Goal: Complete application form

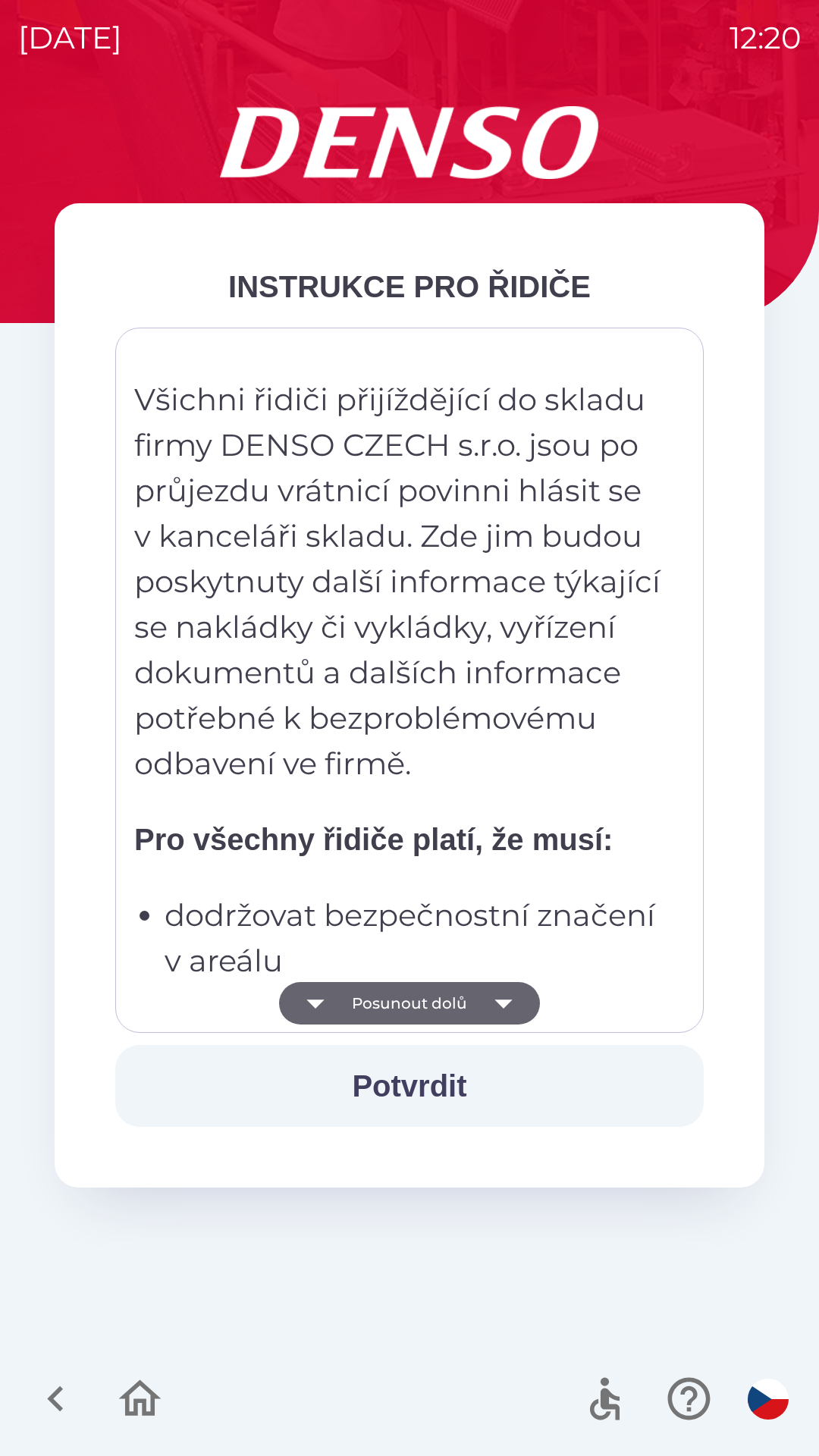
click at [430, 999] on button "Posunout dolů" at bounding box center [409, 1004] width 261 height 42
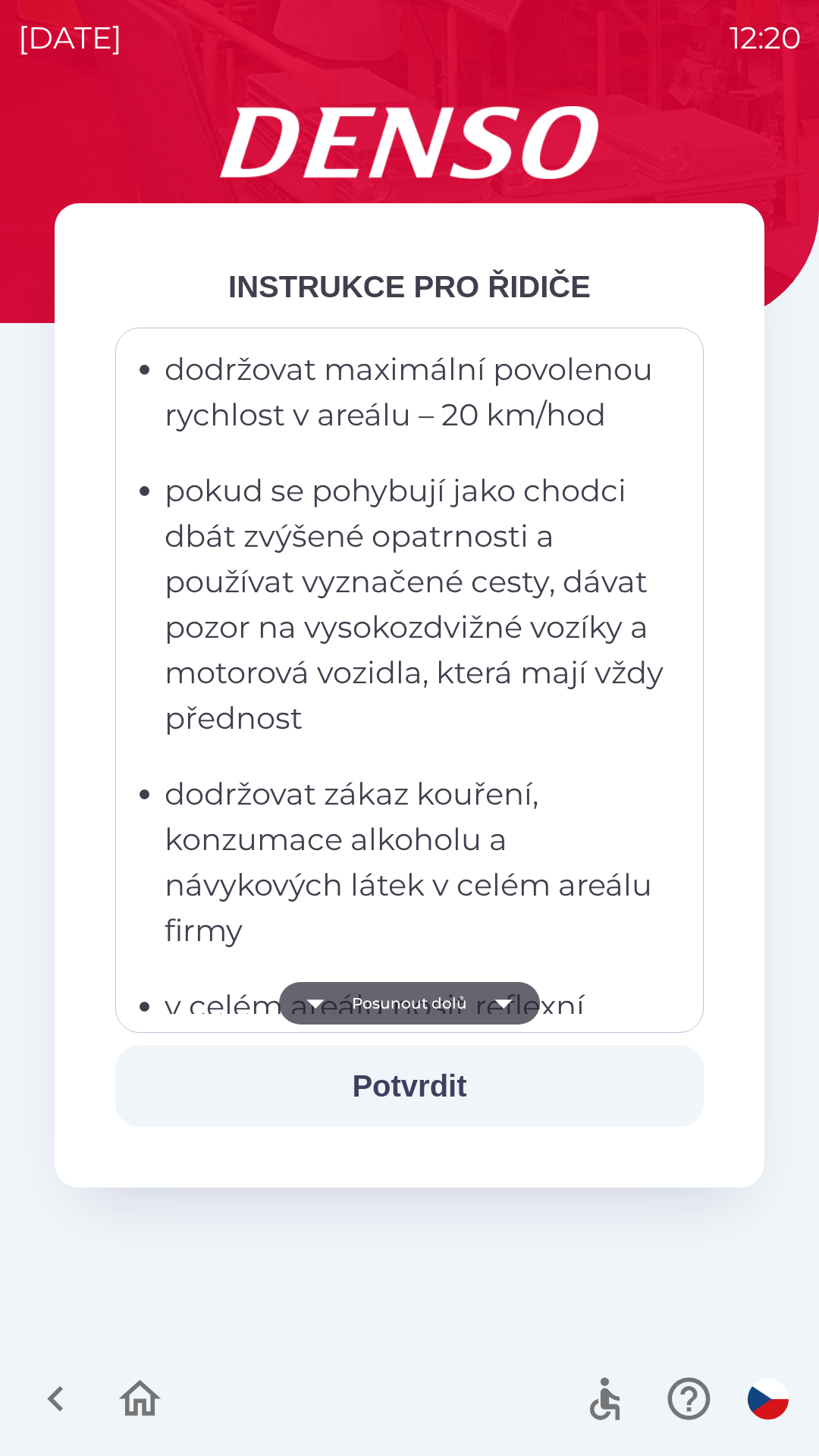
click at [420, 1080] on button "Potvrdit" at bounding box center [409, 1086] width 588 height 82
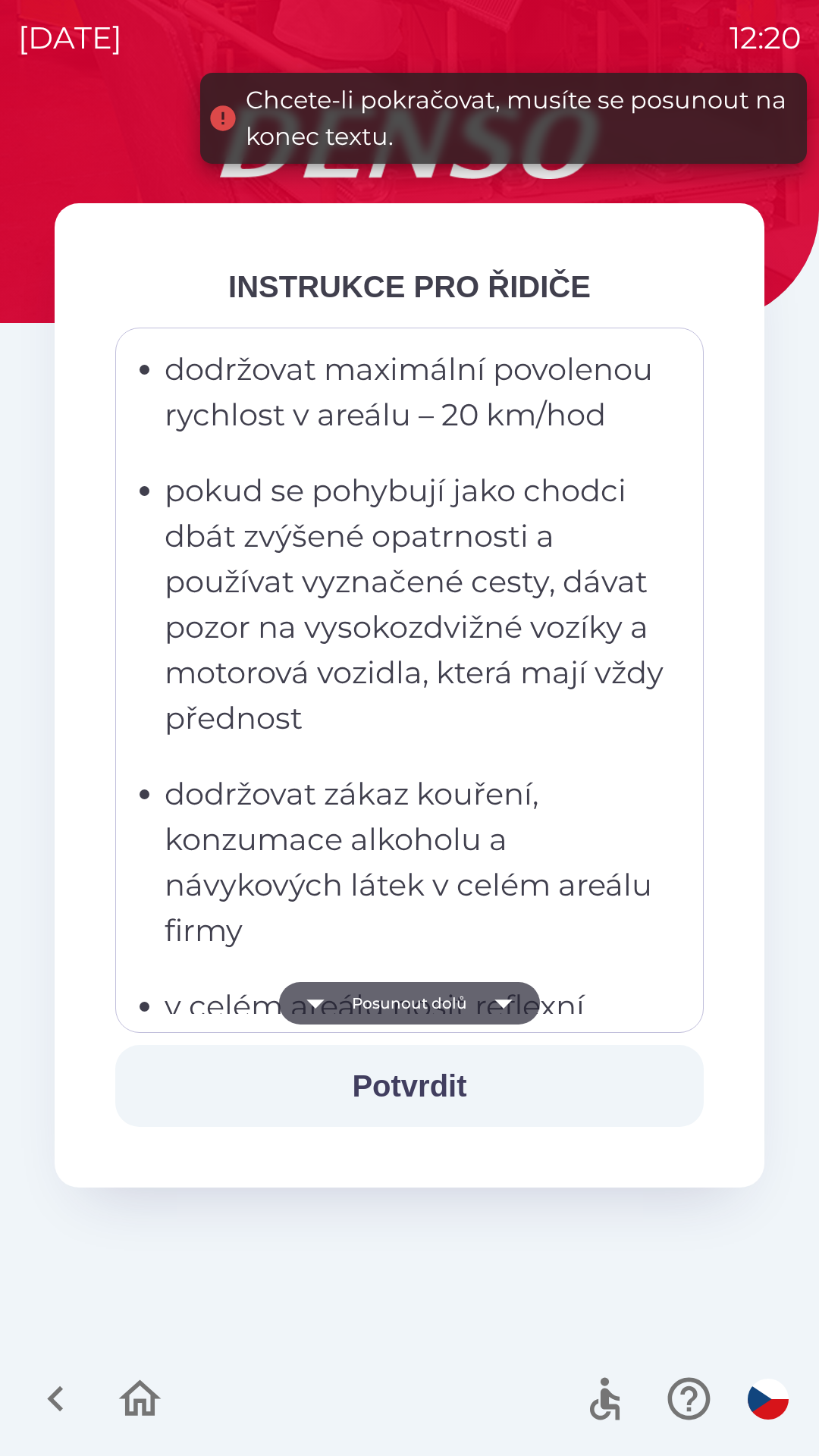
click at [504, 995] on icon "button" at bounding box center [503, 1004] width 42 height 42
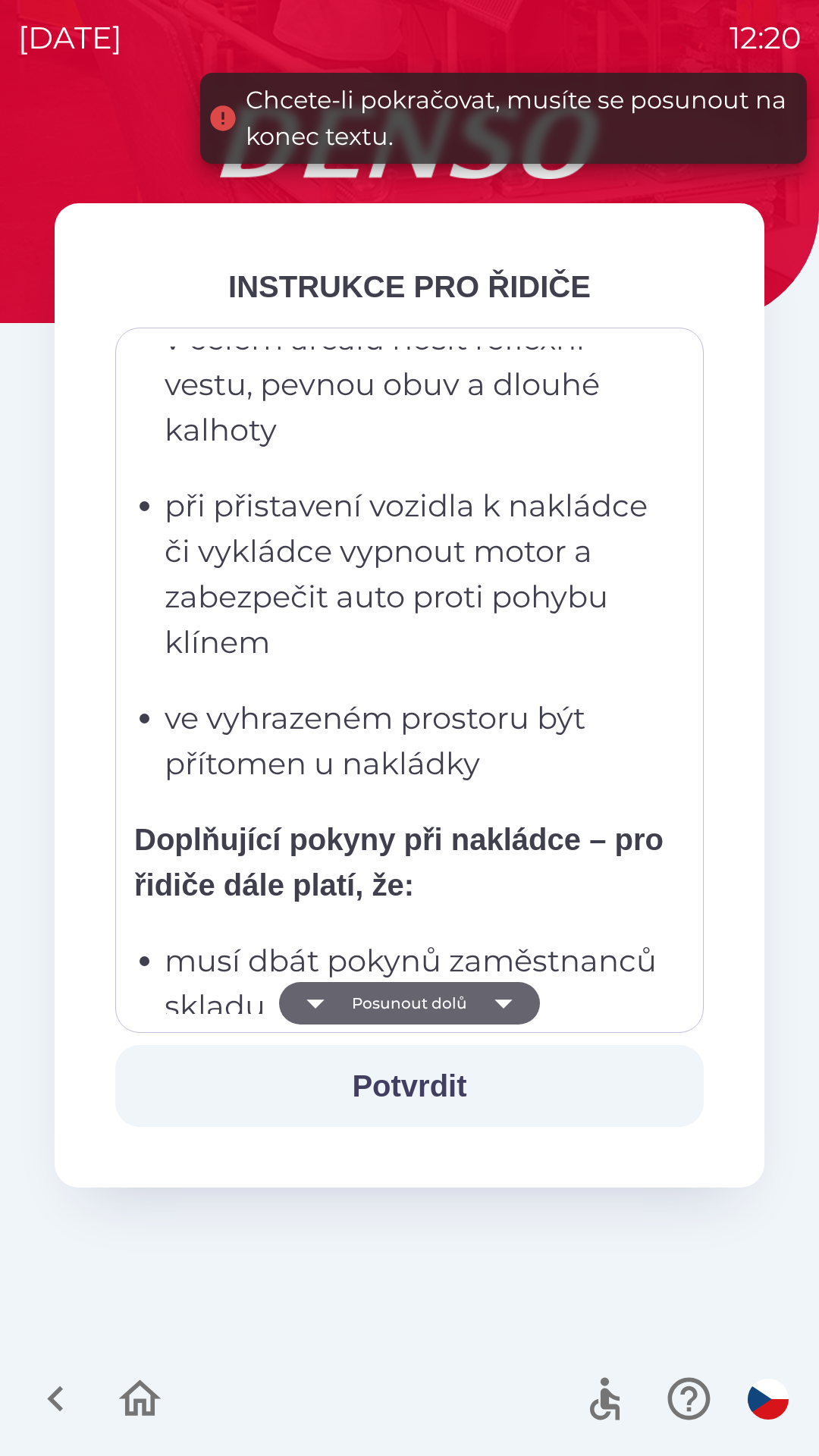
click at [504, 1000] on icon "button" at bounding box center [503, 1004] width 18 height 9
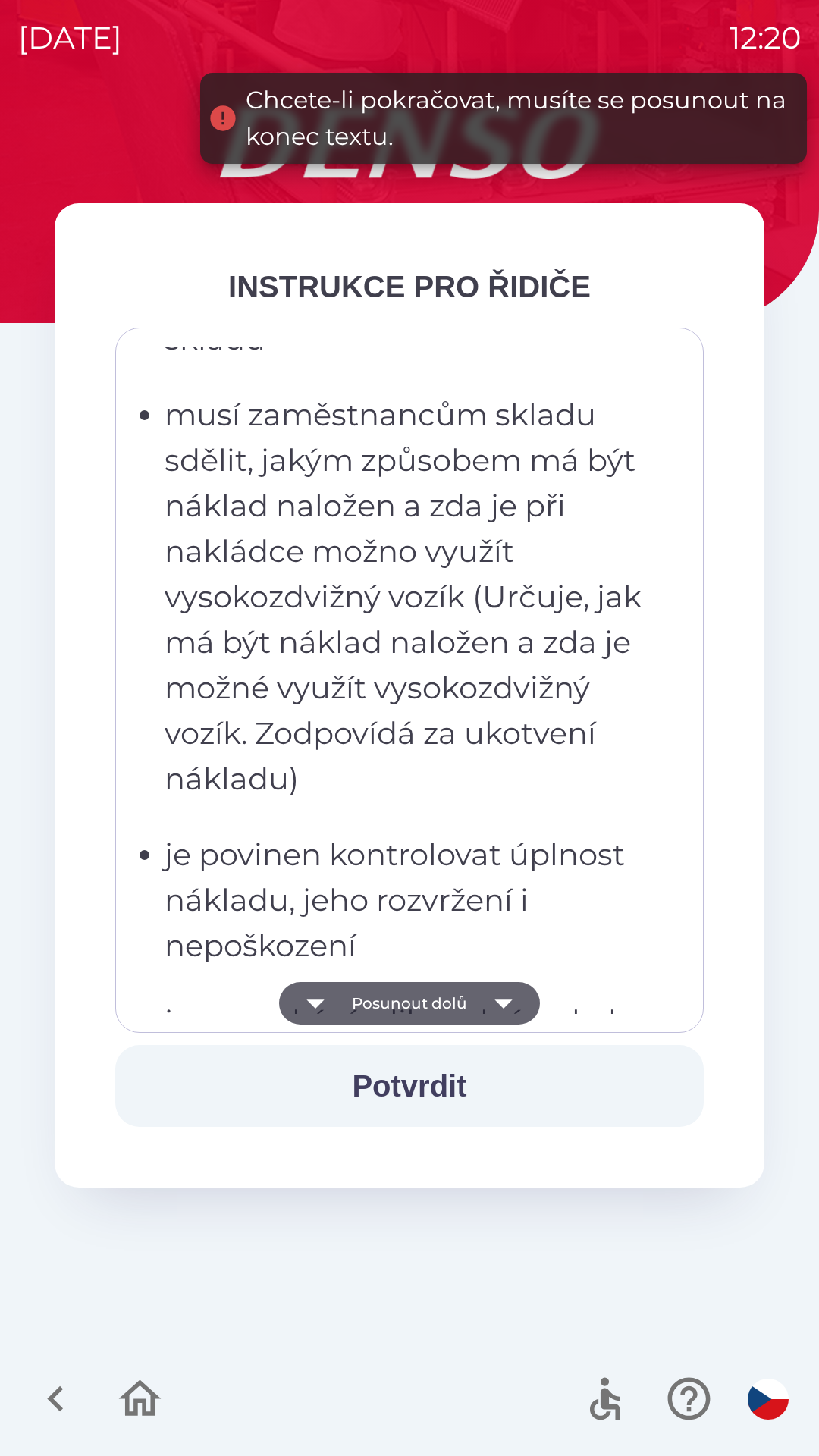
click at [505, 1000] on icon "button" at bounding box center [503, 1004] width 18 height 9
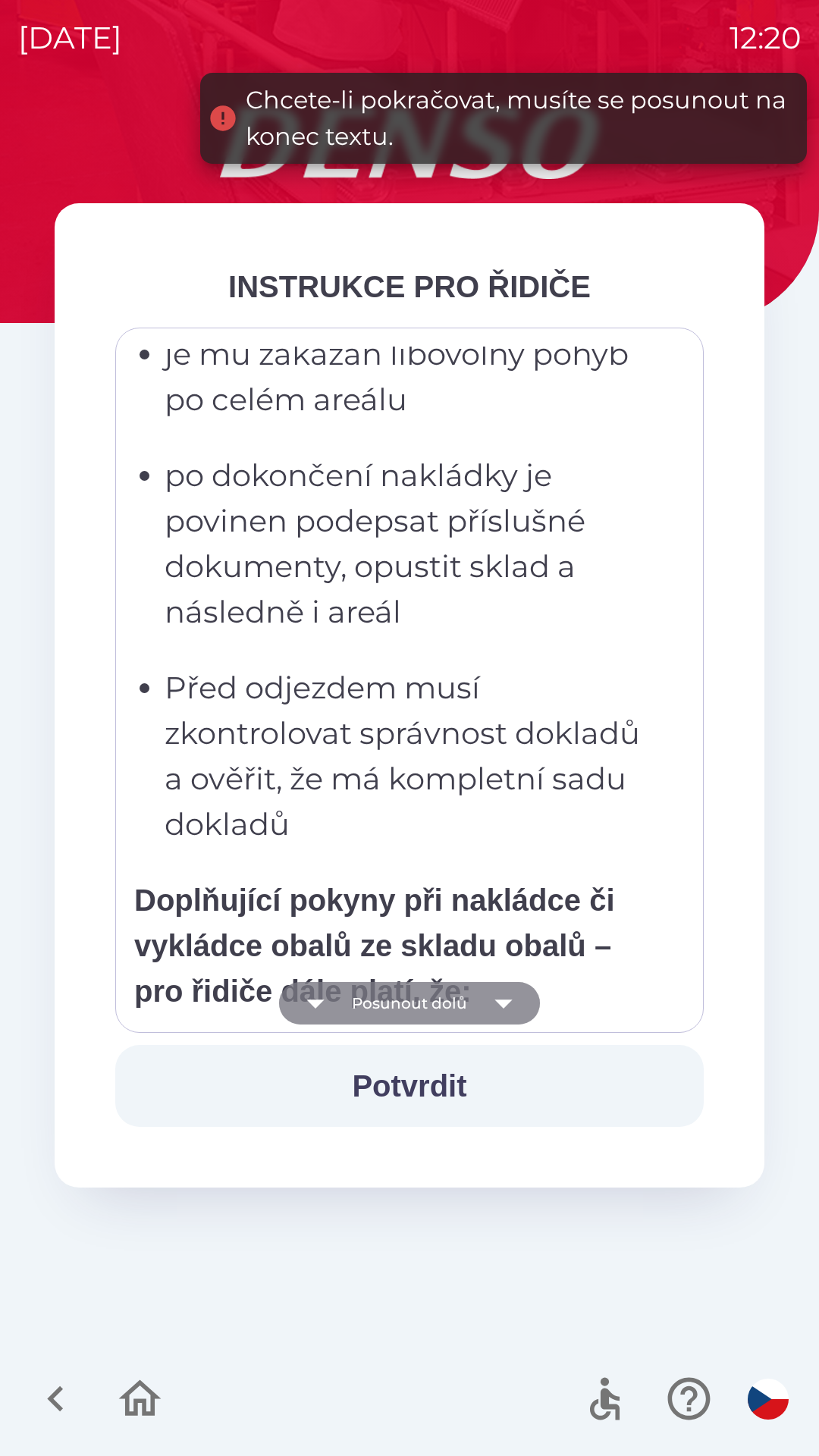
click at [500, 998] on icon "button" at bounding box center [503, 1004] width 42 height 42
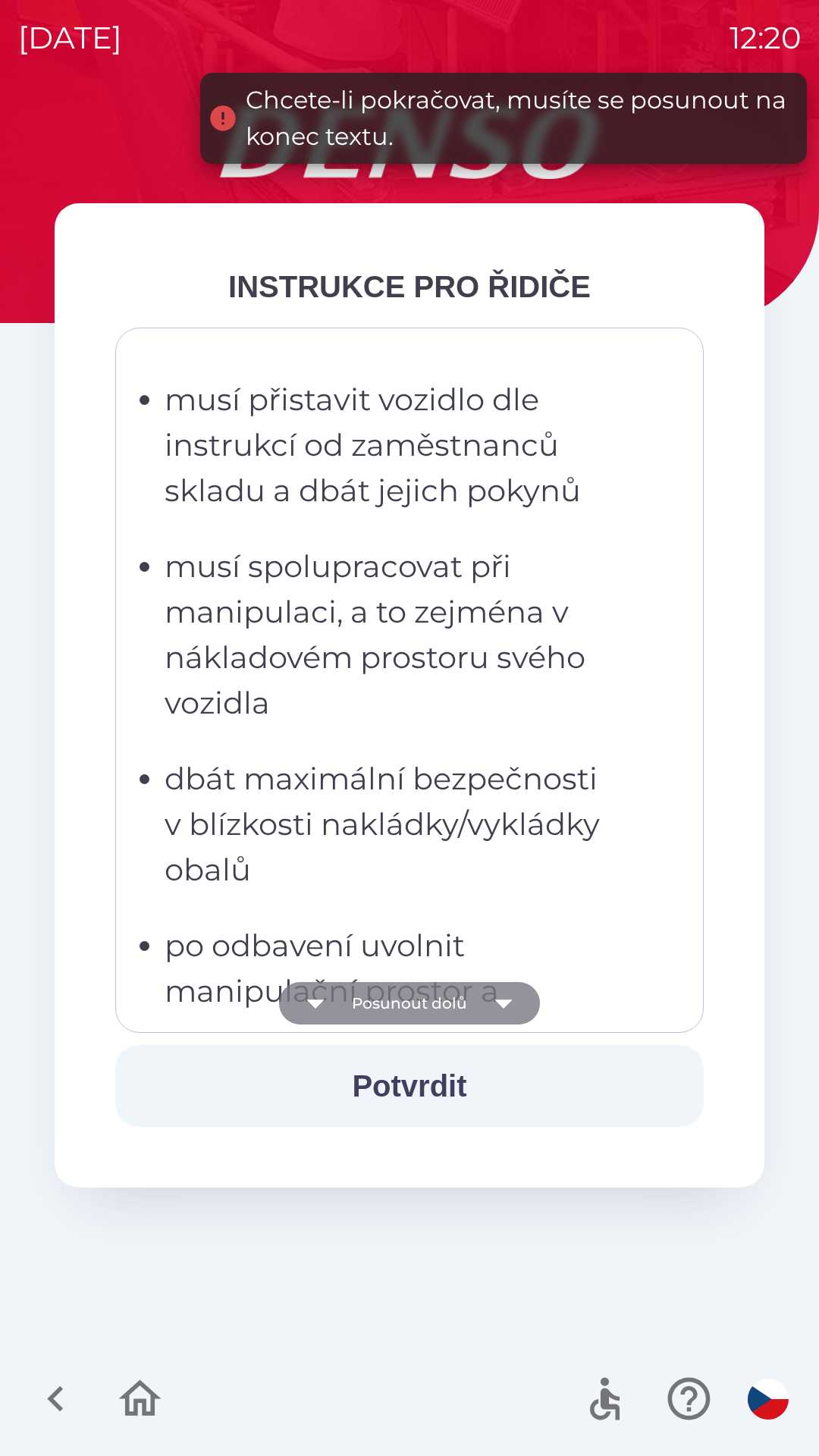
click at [499, 999] on icon "button" at bounding box center [503, 1004] width 42 height 42
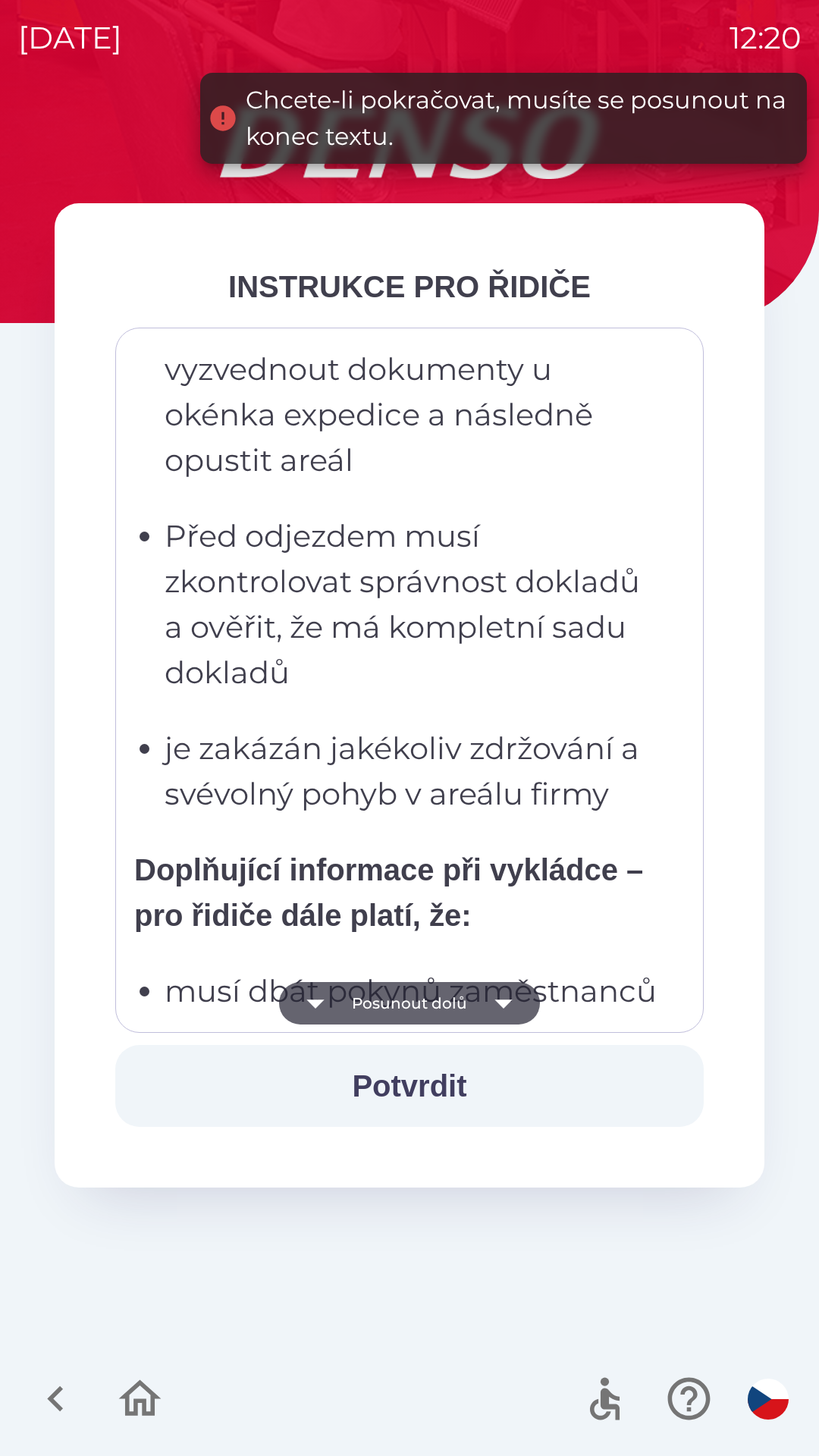
click at [497, 1007] on icon "button" at bounding box center [503, 1004] width 42 height 42
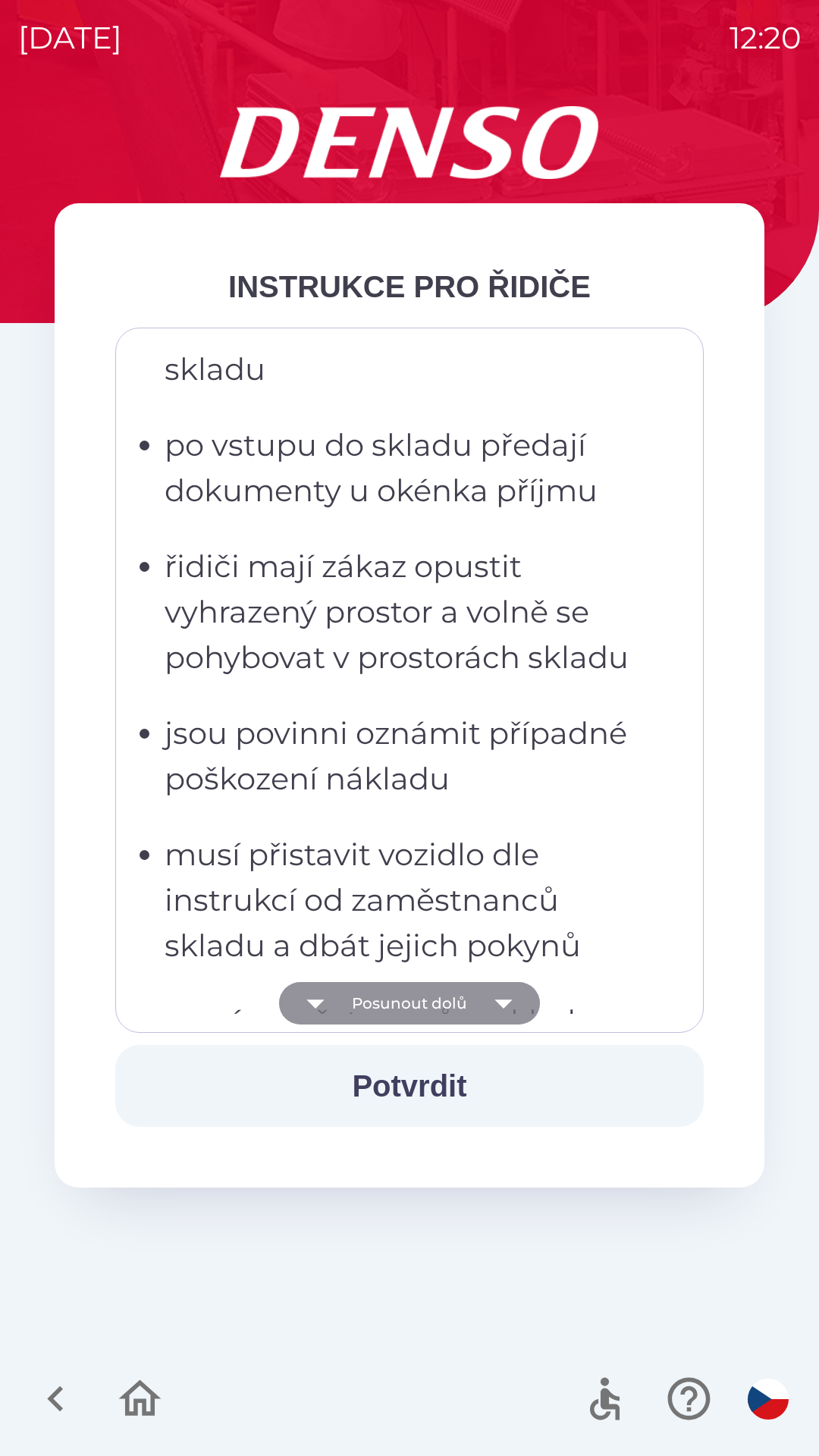
click at [497, 1001] on icon "button" at bounding box center [503, 1004] width 18 height 9
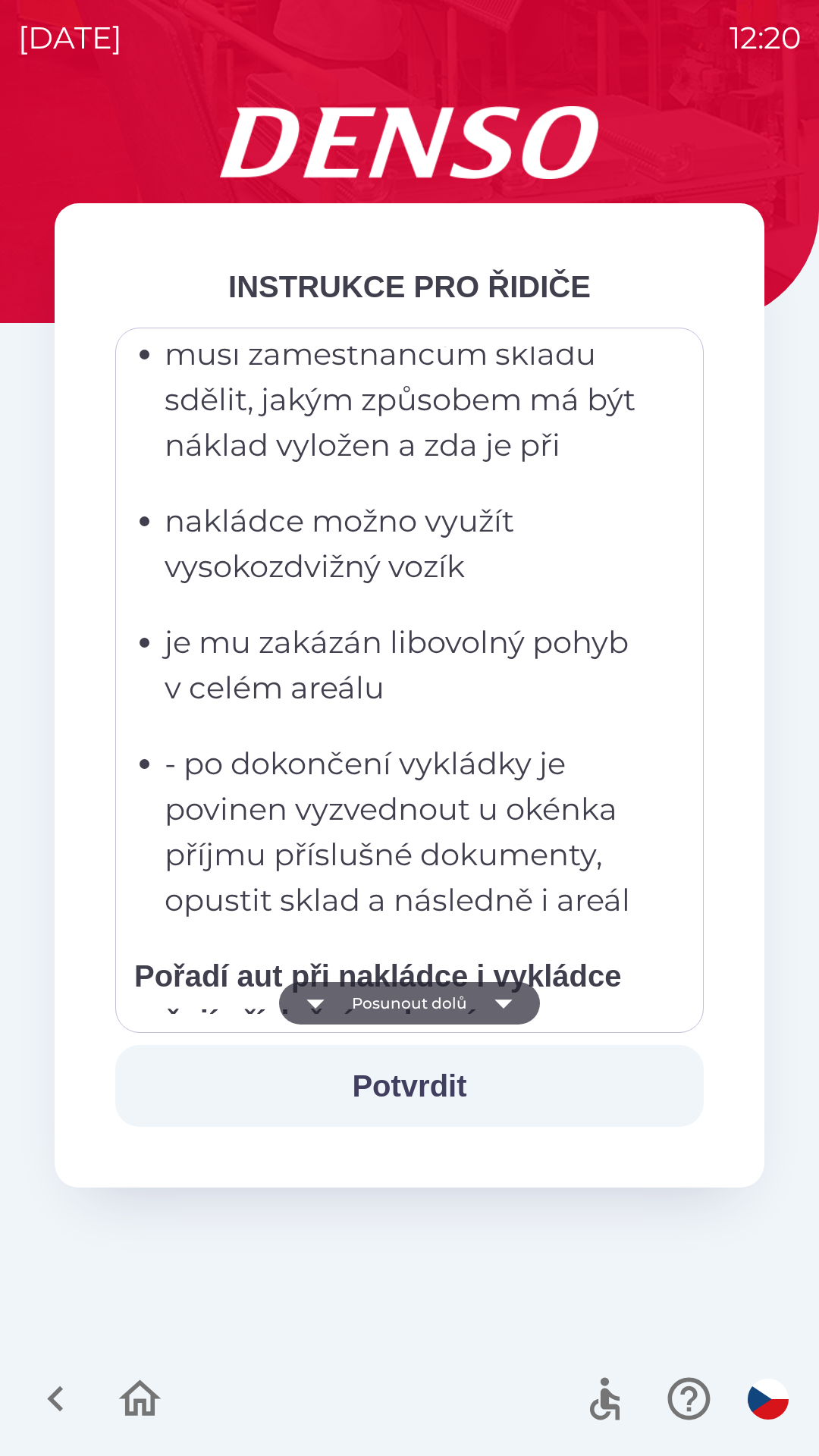
click at [500, 1000] on icon "button" at bounding box center [503, 1004] width 18 height 9
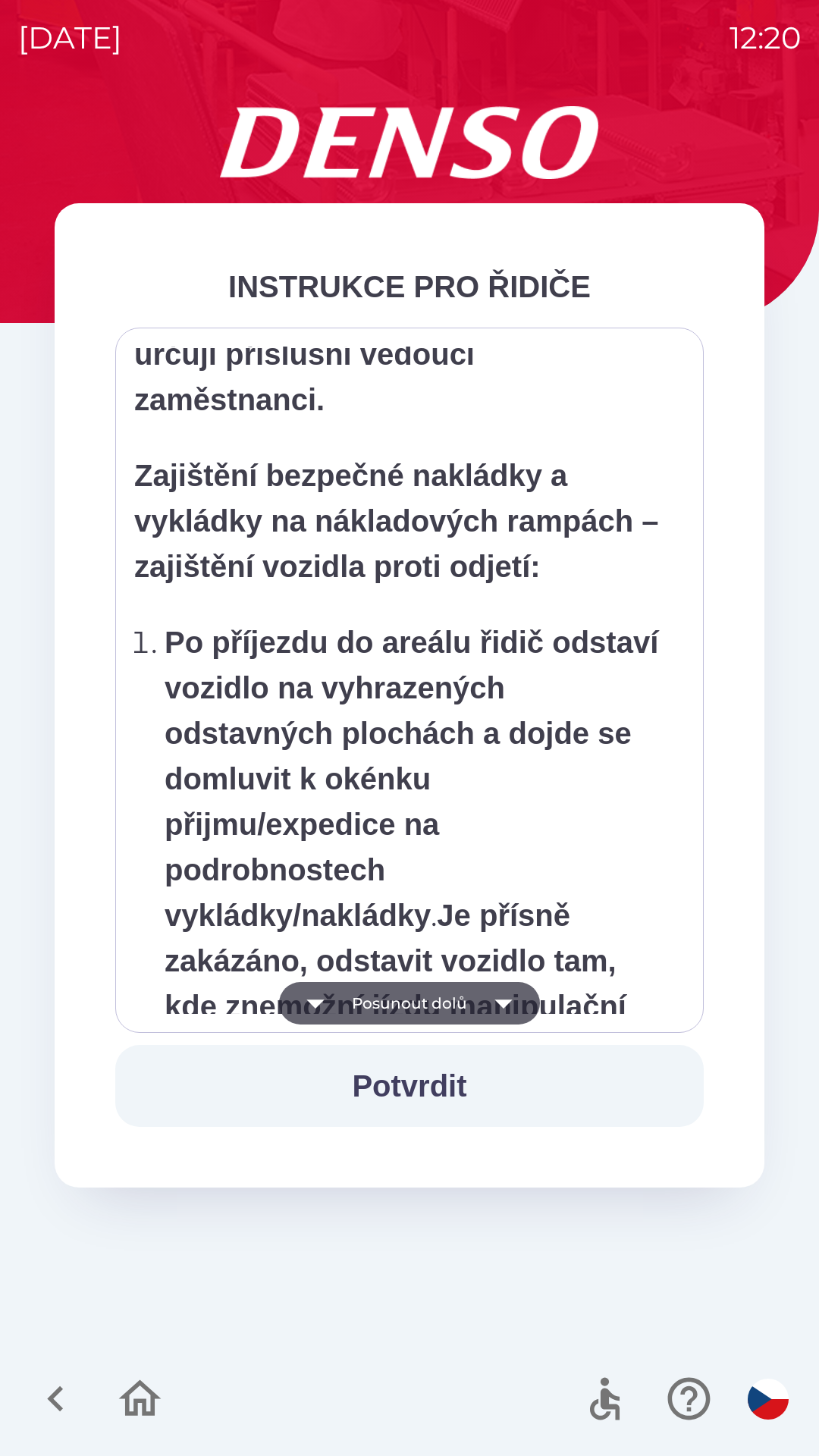
click at [497, 1000] on icon "button" at bounding box center [503, 1004] width 18 height 9
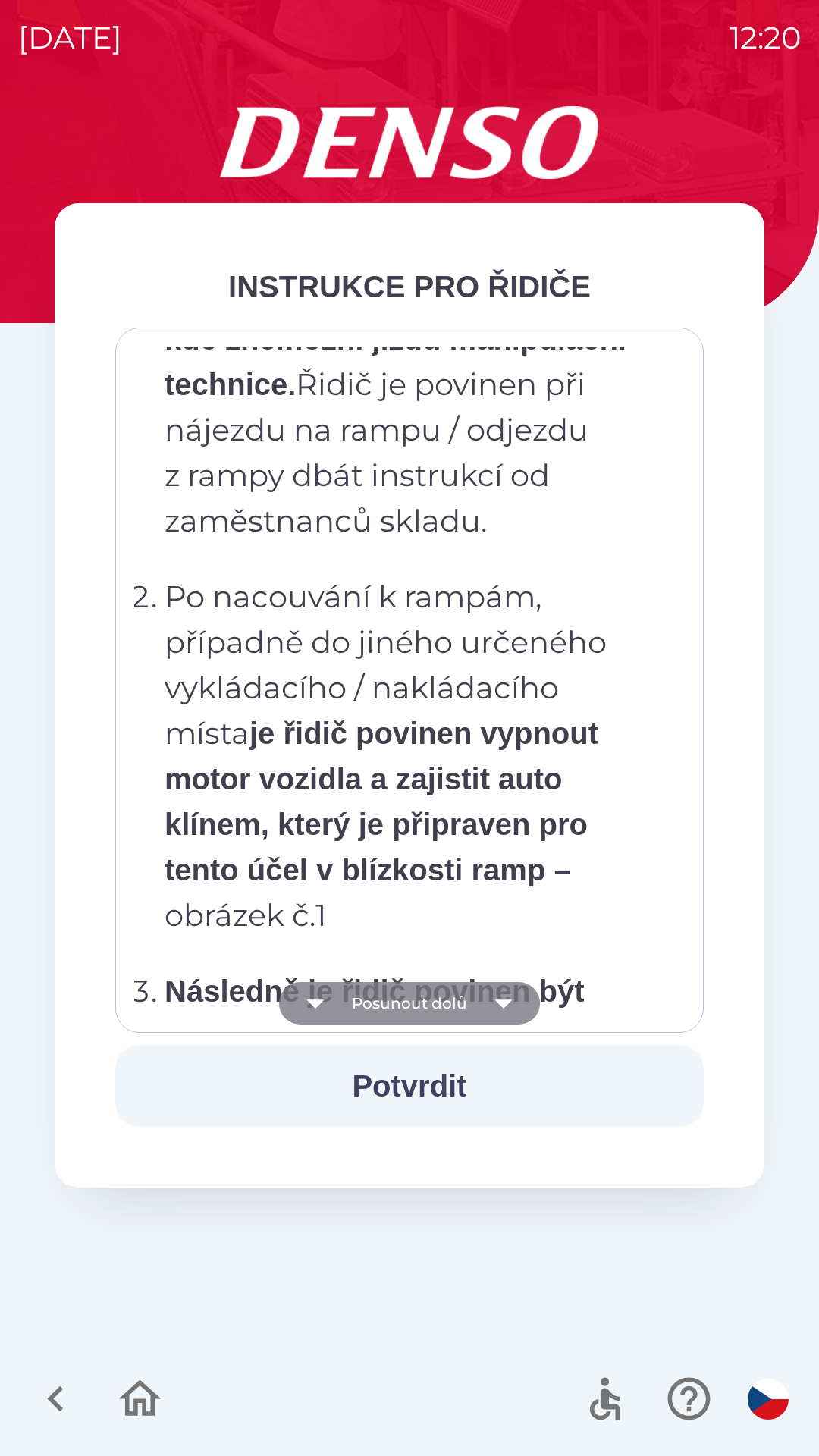
click at [501, 998] on icon "button" at bounding box center [503, 1004] width 42 height 42
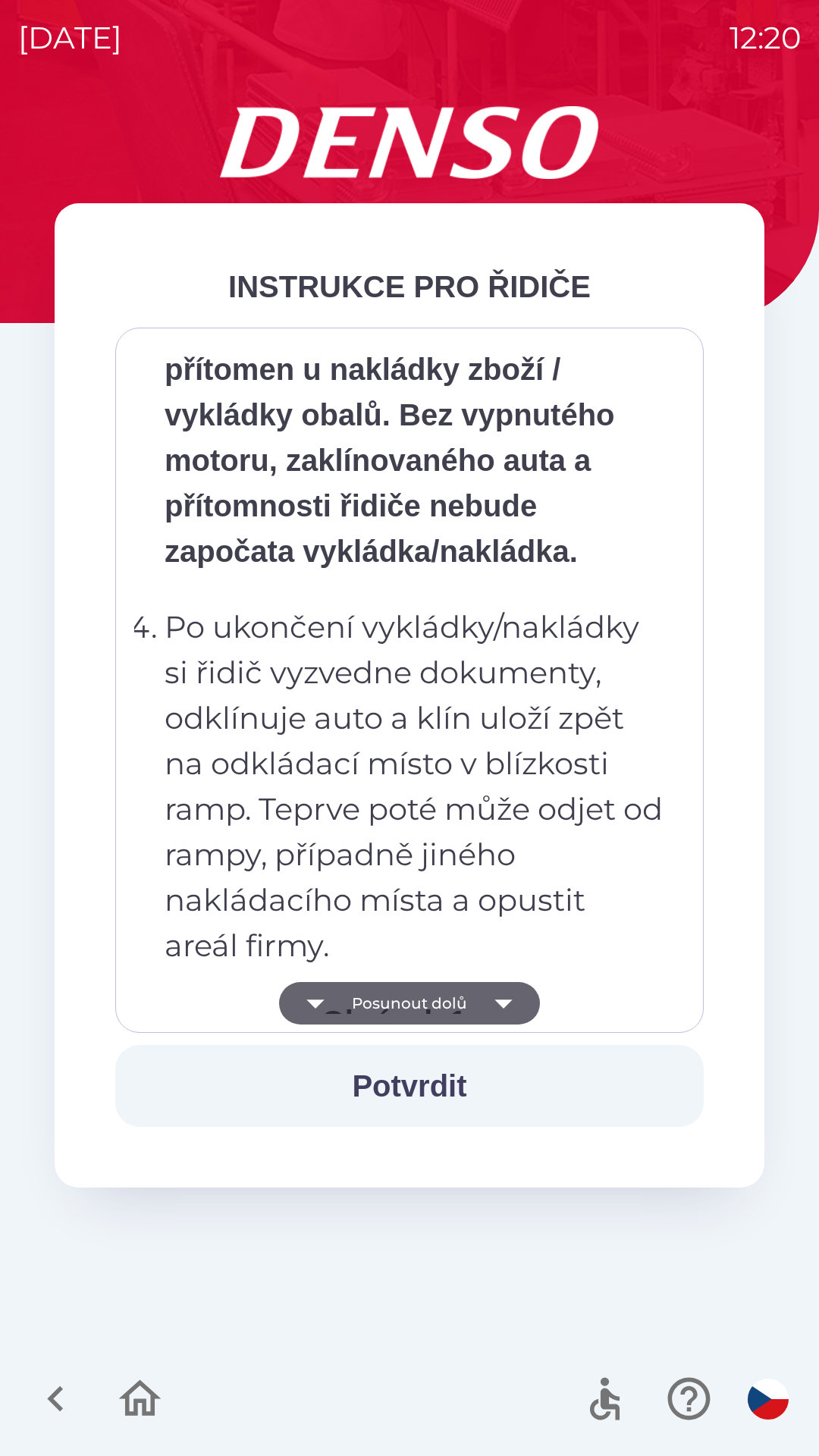
click at [502, 999] on icon "button" at bounding box center [503, 1004] width 42 height 42
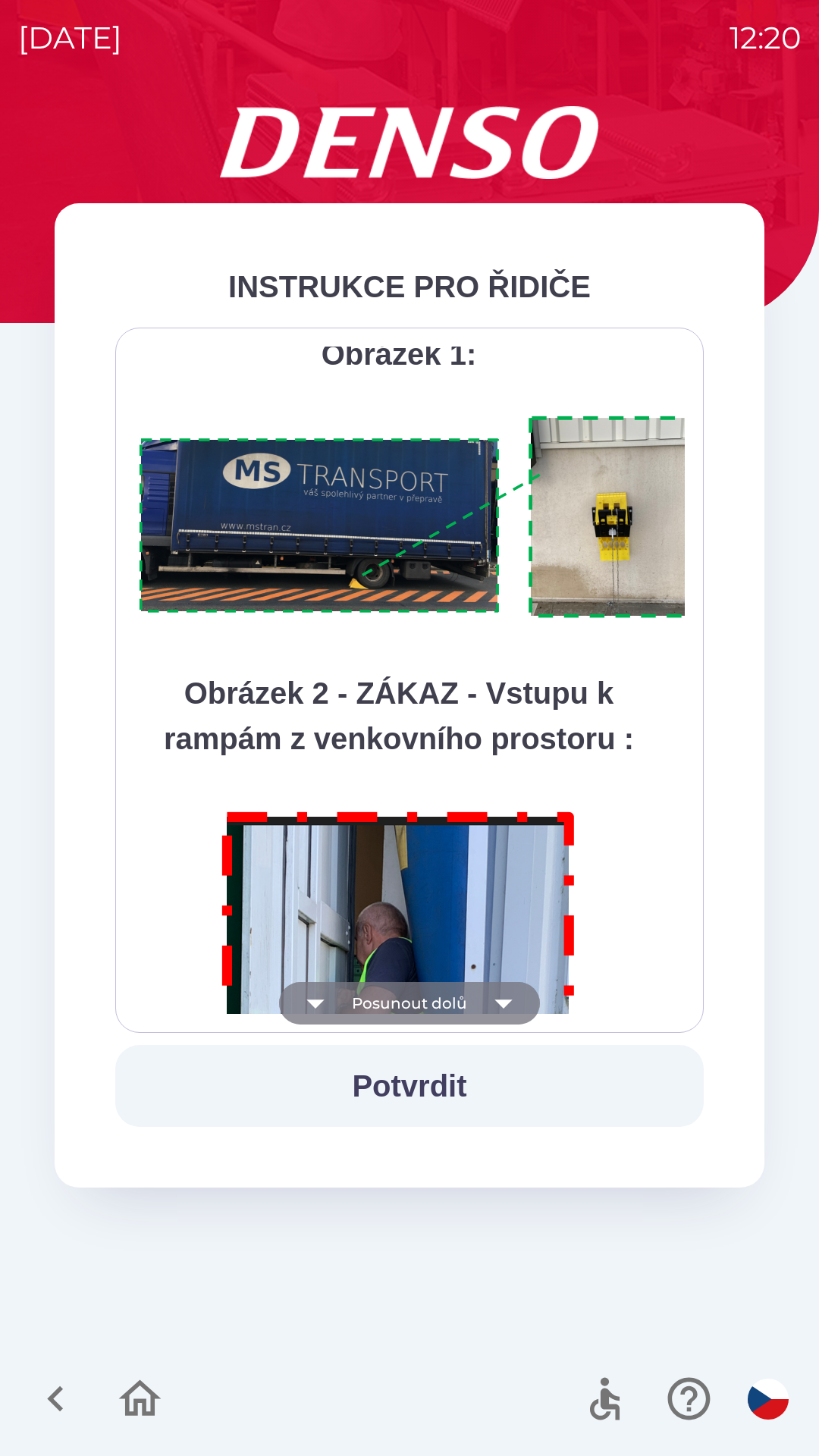
click at [504, 1000] on icon "button" at bounding box center [503, 1004] width 18 height 9
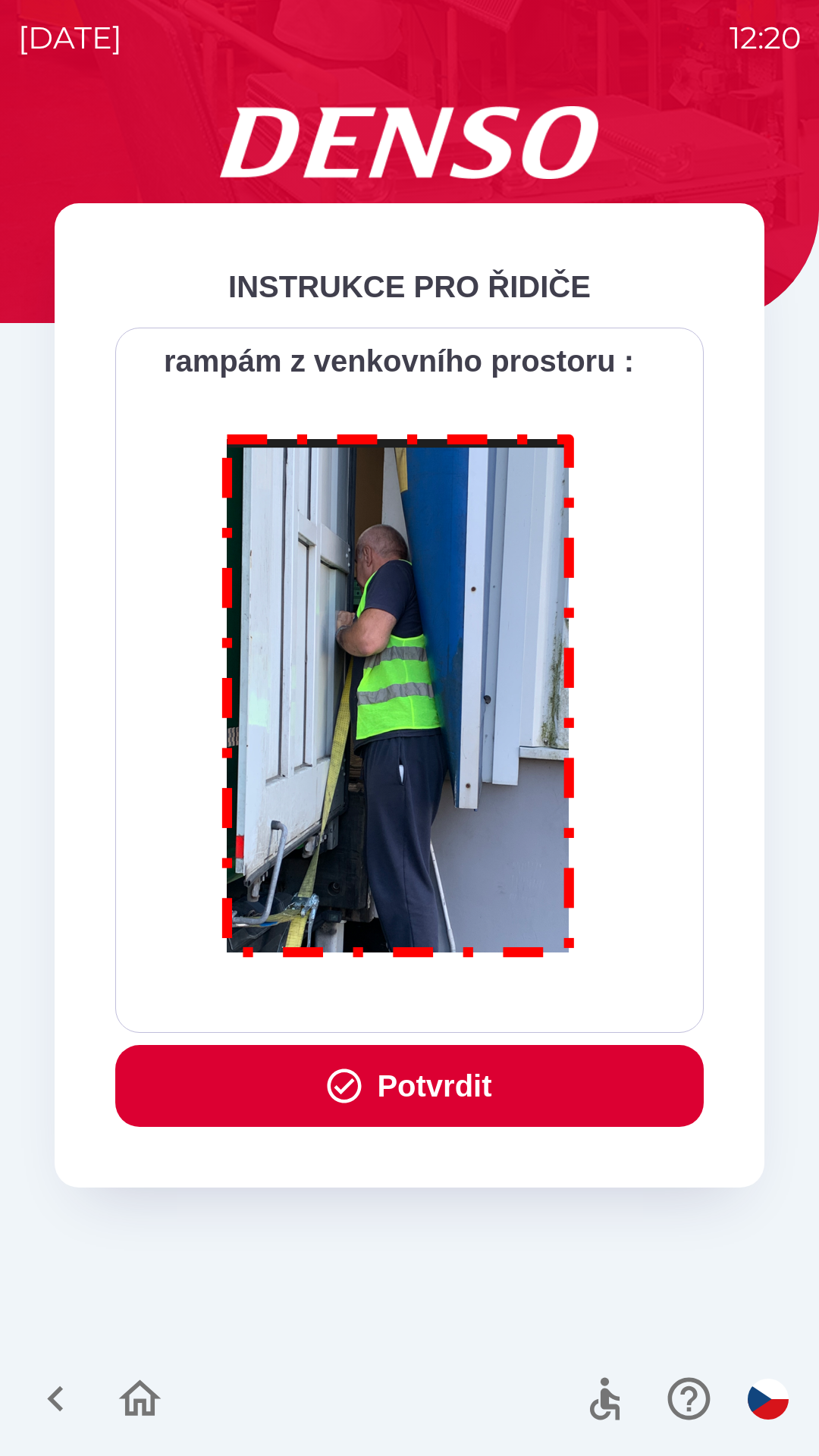
click at [439, 1084] on button "Potvrdit" at bounding box center [409, 1086] width 588 height 82
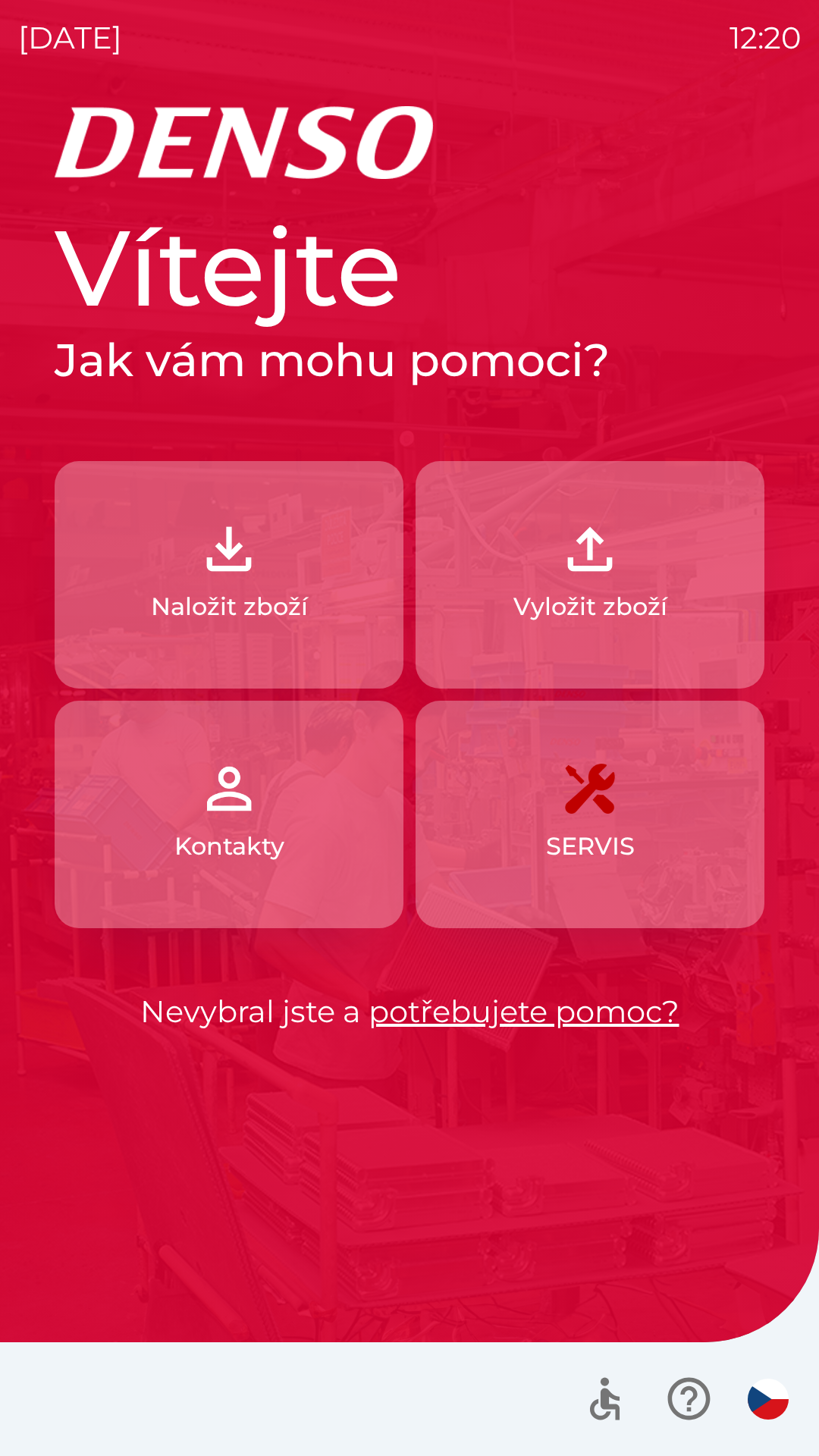
click at [217, 589] on p "Naložit zboží" at bounding box center [230, 606] width 157 height 36
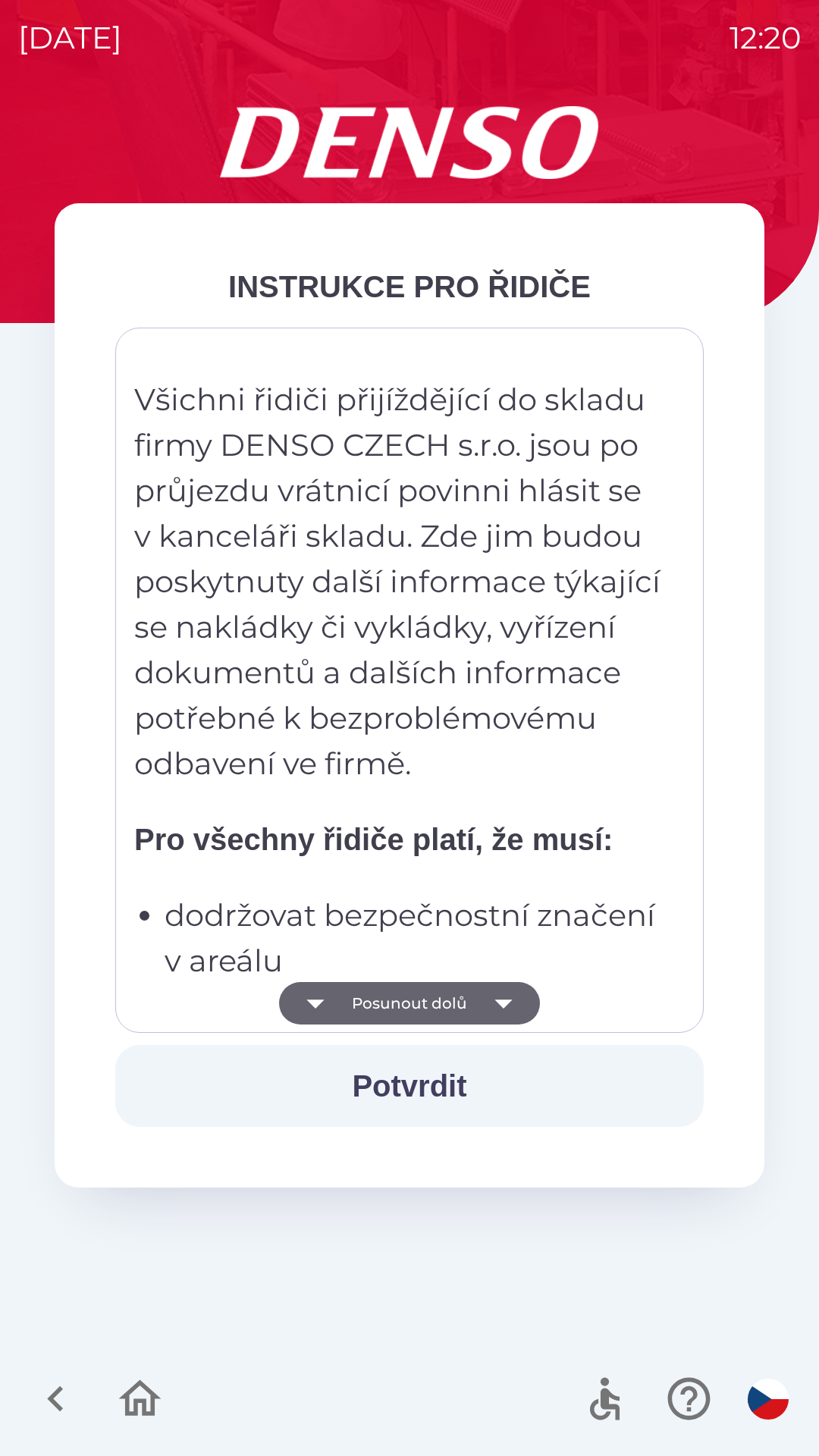
click at [445, 1080] on button "Potvrdit" at bounding box center [409, 1086] width 588 height 82
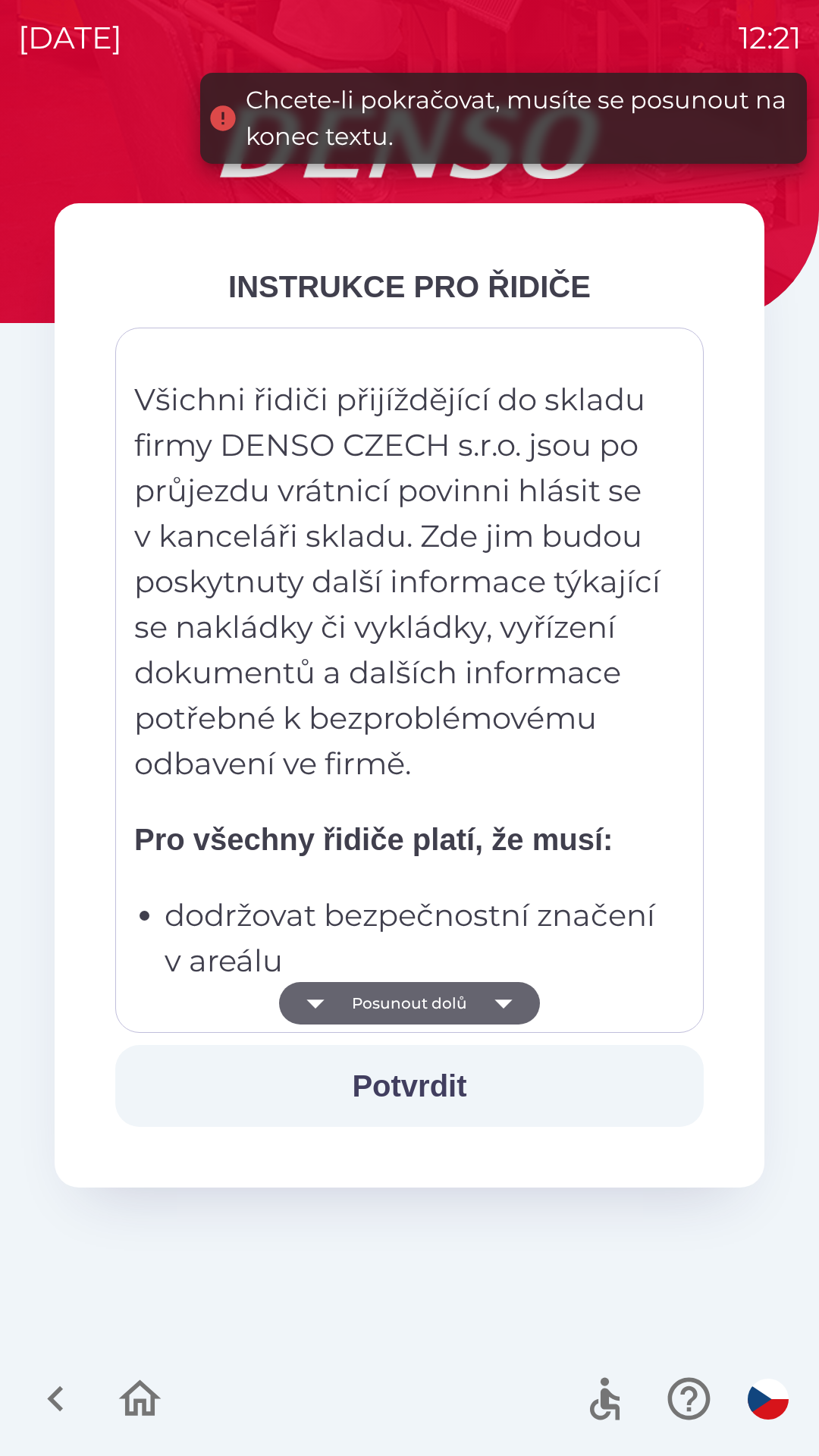
click at [429, 1082] on button "Potvrdit" at bounding box center [409, 1086] width 588 height 82
click at [501, 1003] on icon "button" at bounding box center [503, 1004] width 18 height 9
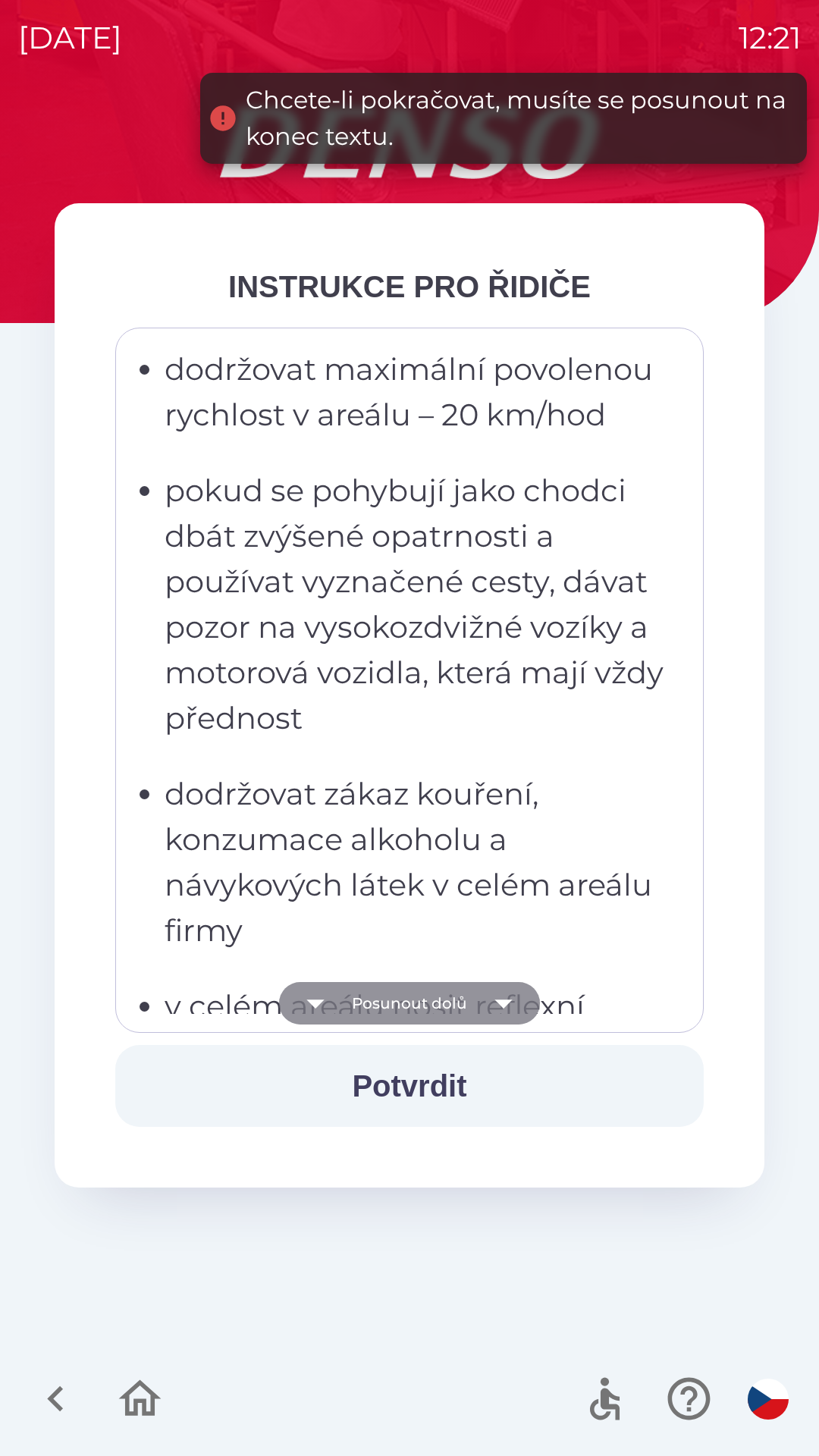
click at [499, 1008] on icon "button" at bounding box center [503, 1004] width 42 height 42
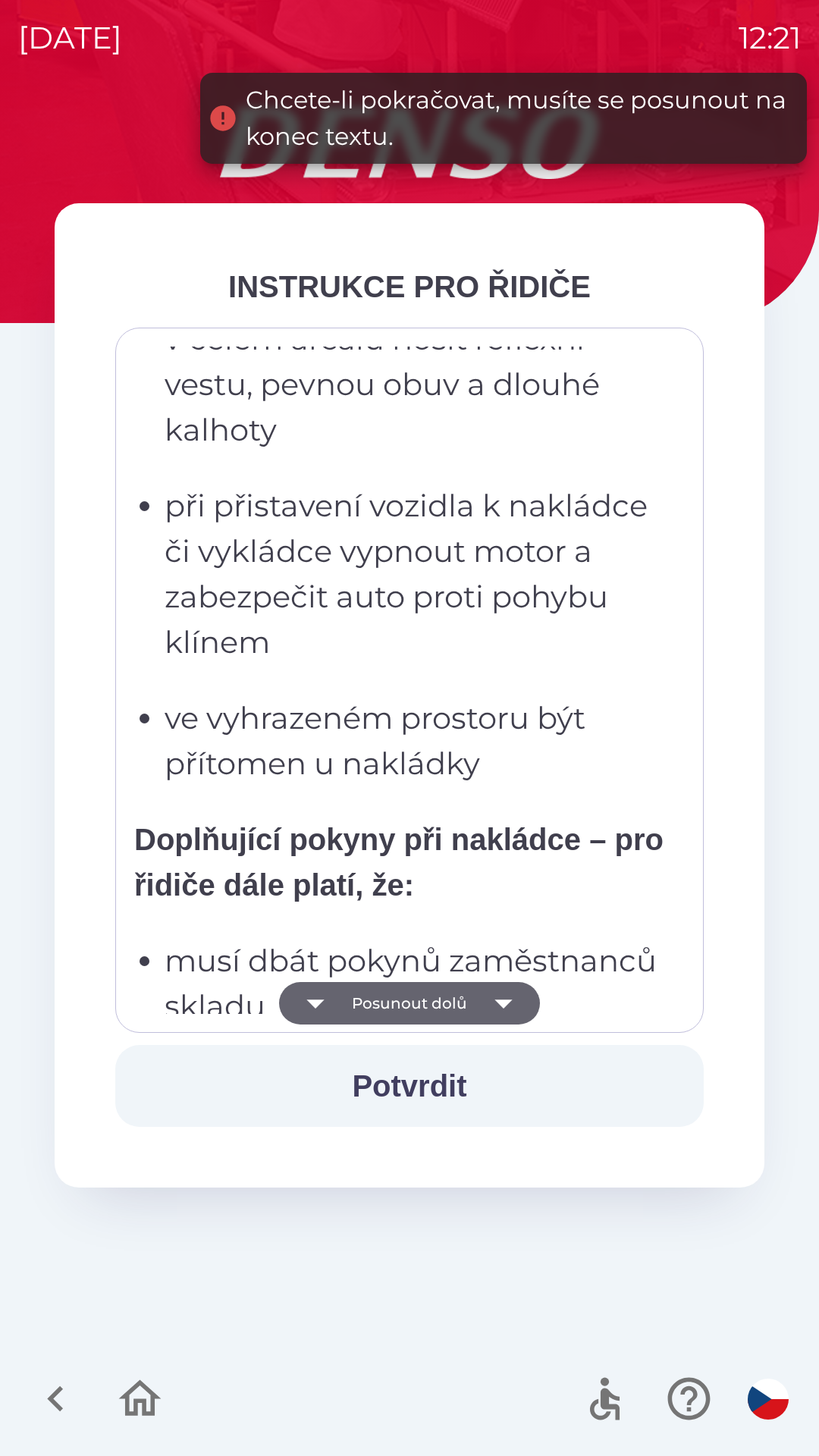
click at [493, 1001] on icon "button" at bounding box center [503, 1004] width 42 height 42
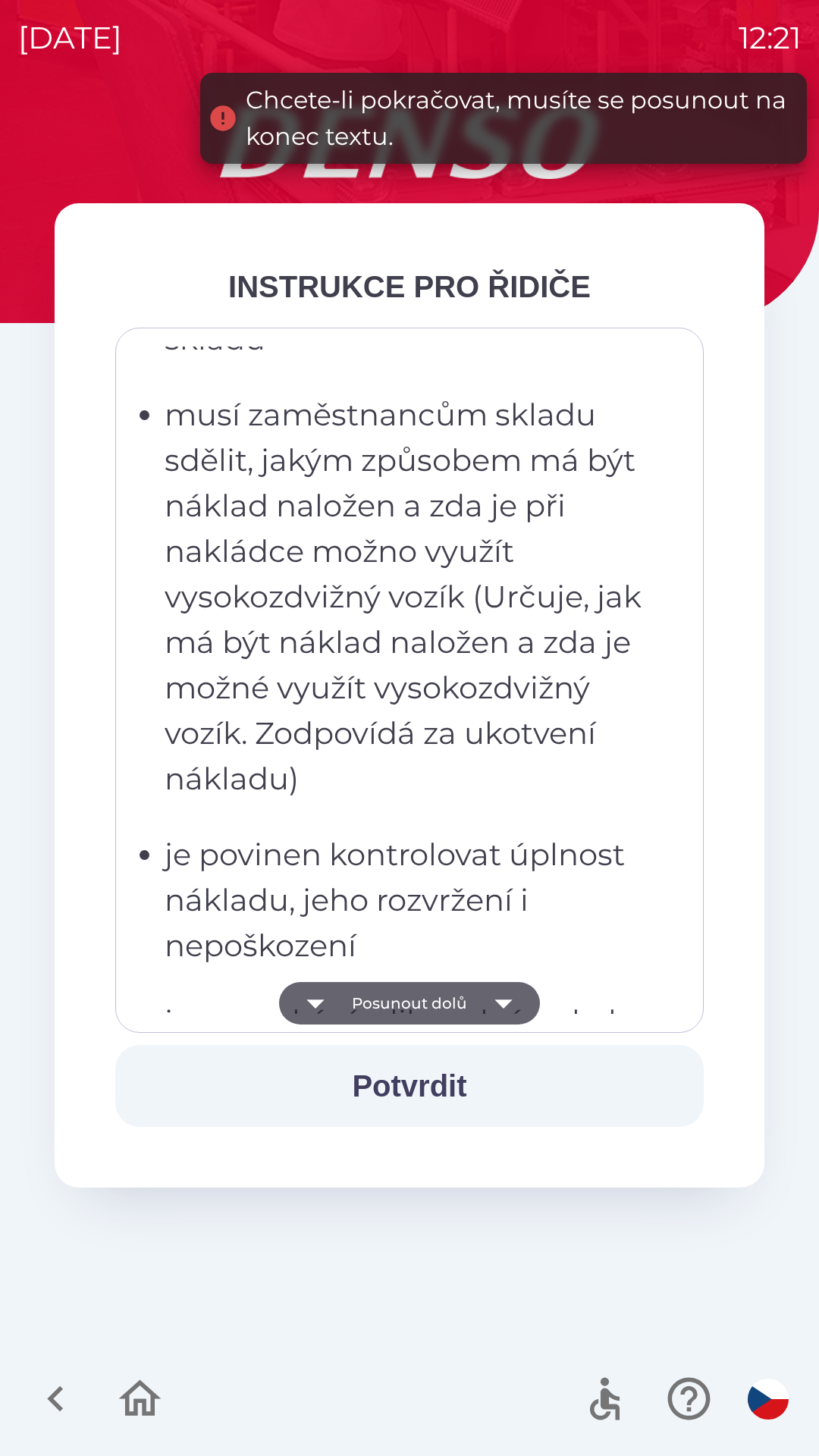
click at [503, 1000] on icon "button" at bounding box center [503, 1004] width 18 height 9
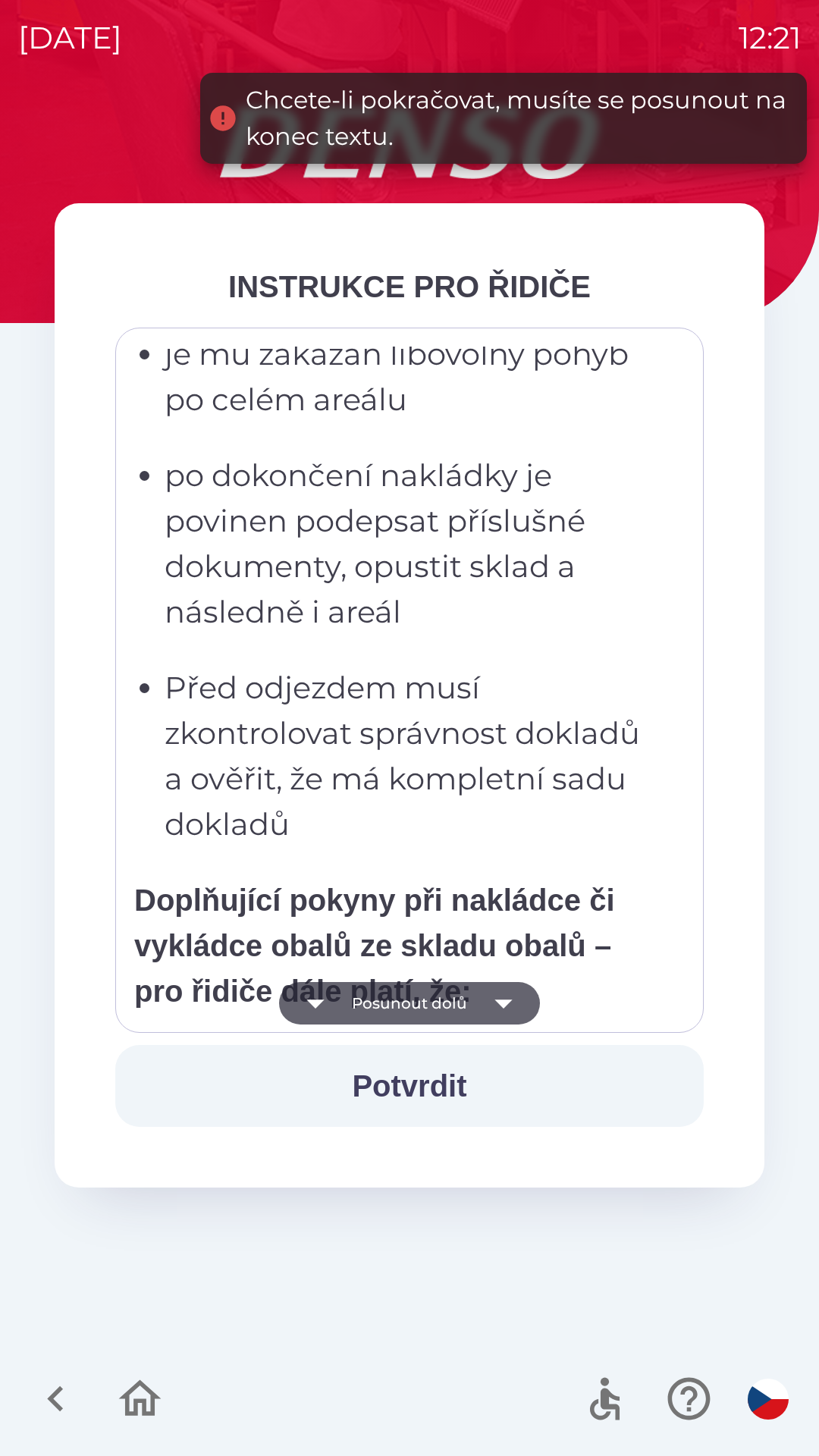
click at [498, 1006] on icon "button" at bounding box center [503, 1004] width 42 height 42
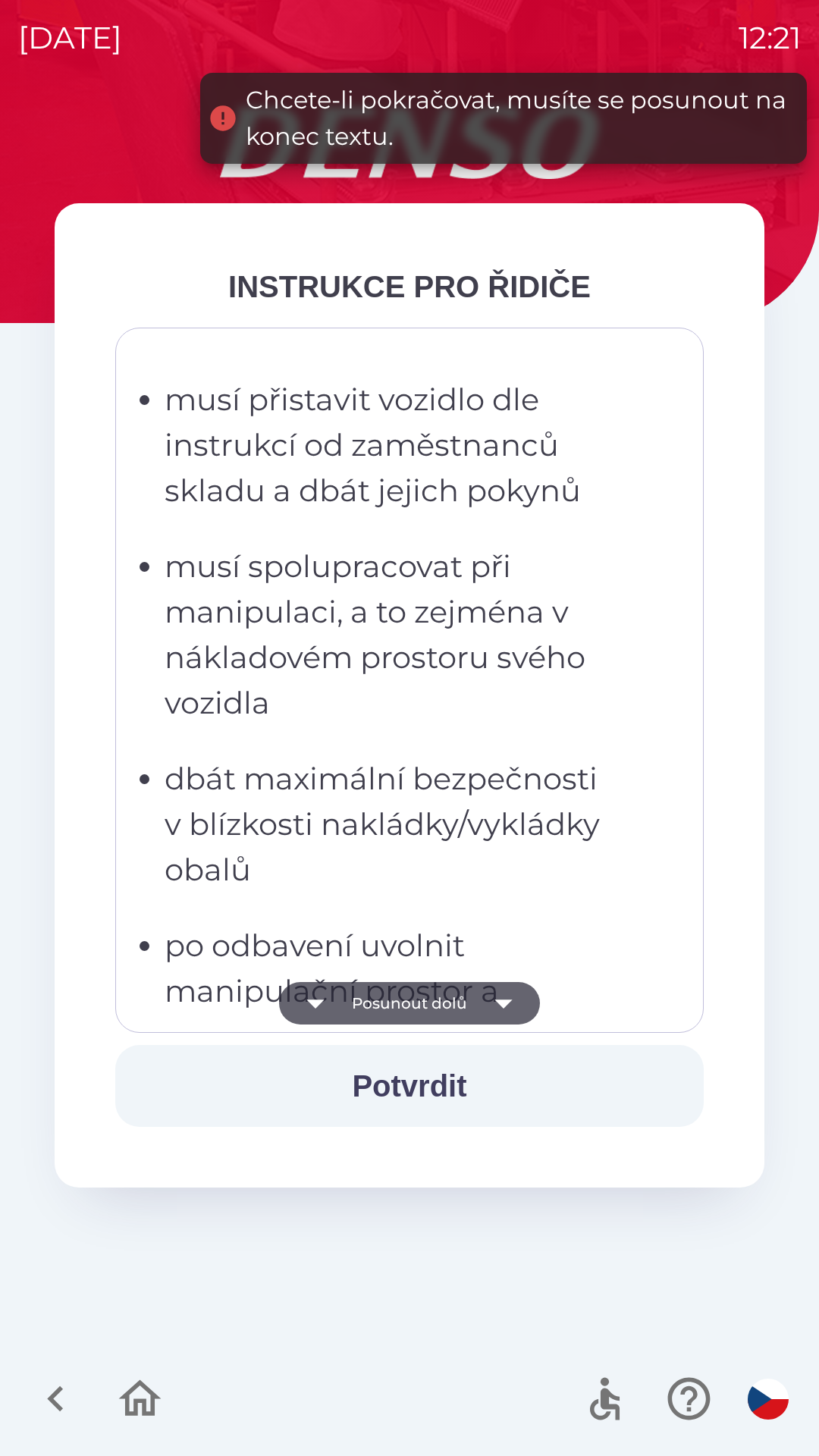
click at [500, 1001] on icon "button" at bounding box center [503, 1004] width 18 height 9
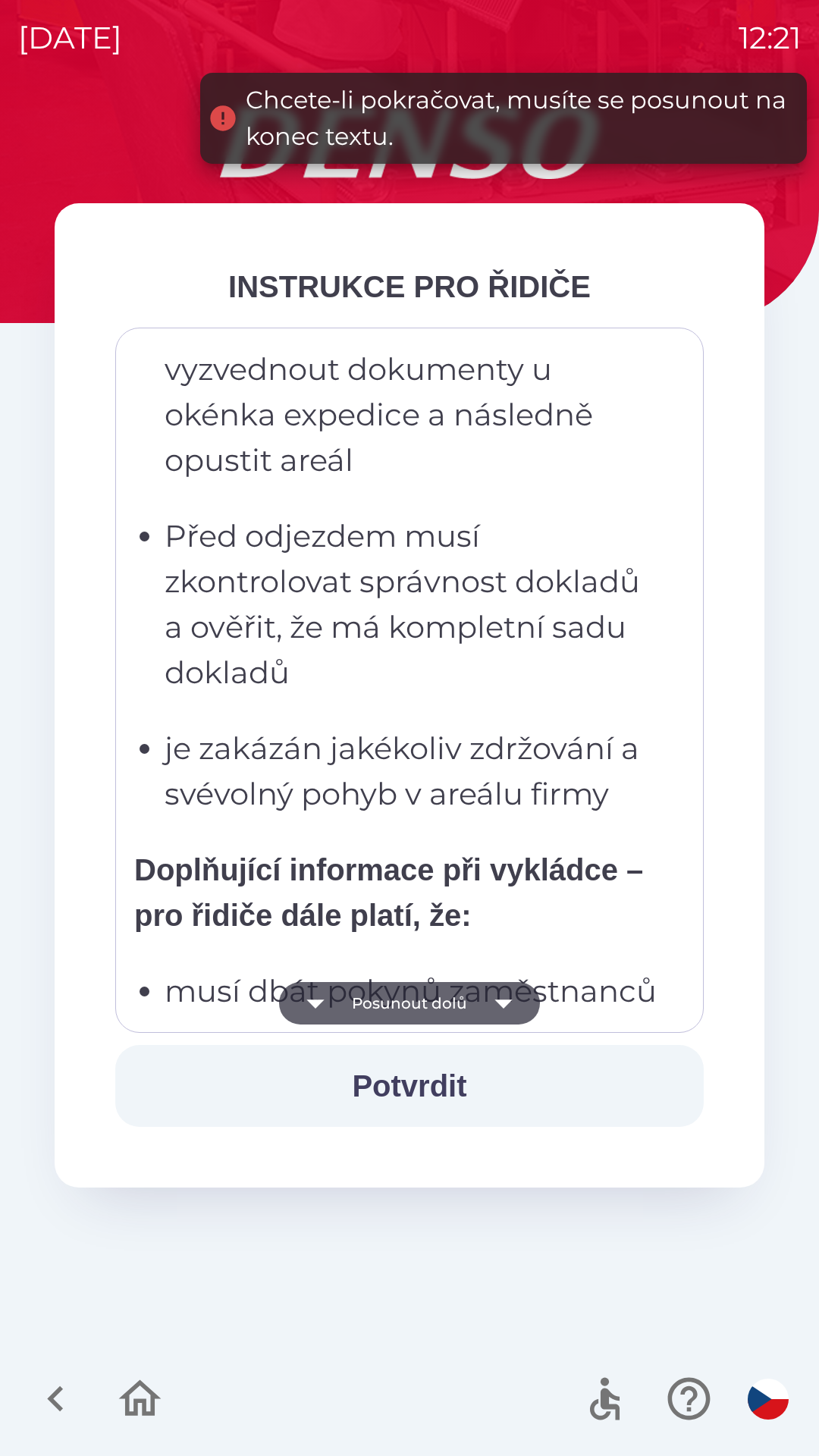
click at [502, 1012] on icon "button" at bounding box center [503, 1004] width 42 height 42
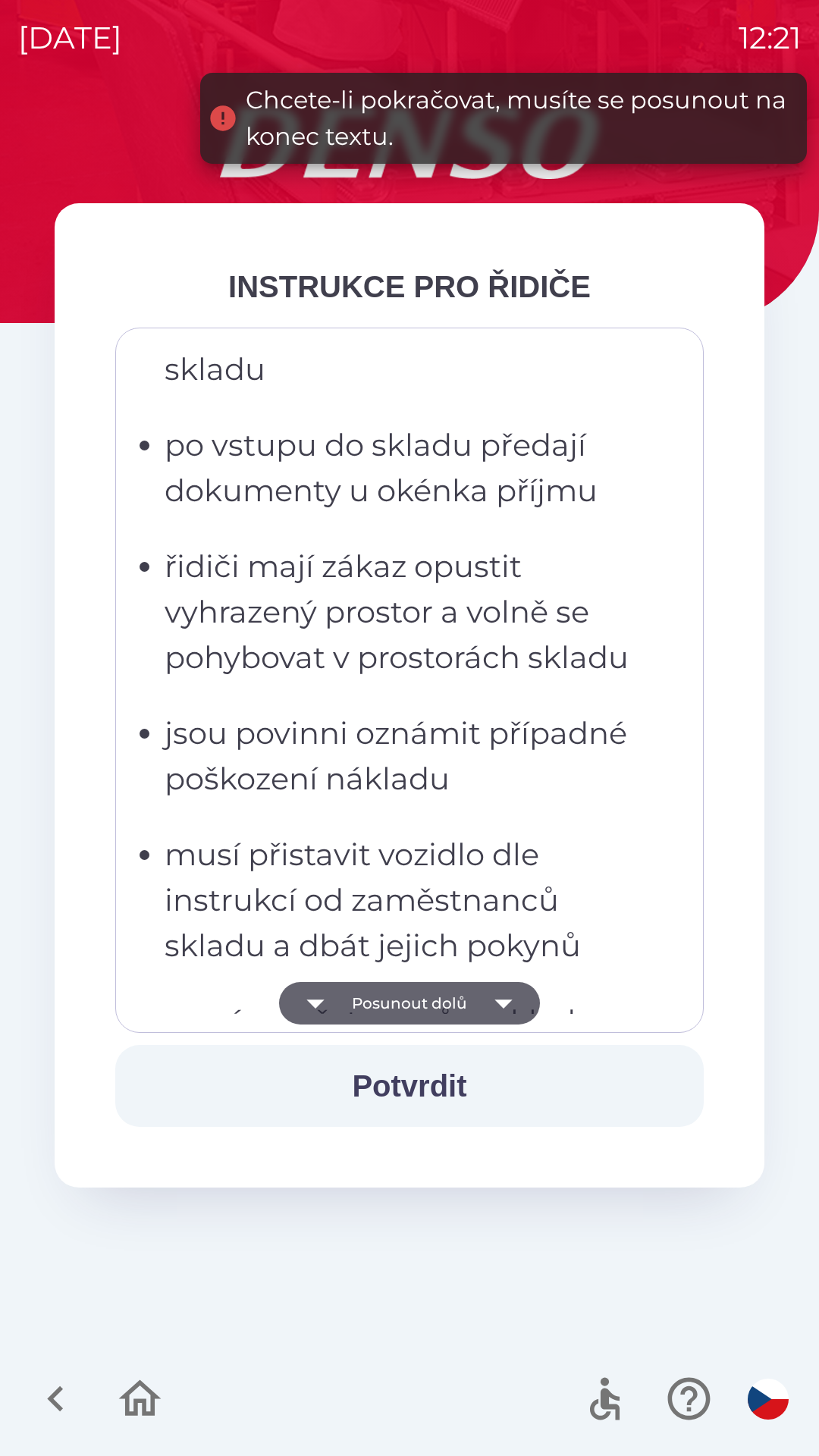
click at [500, 1008] on icon "button" at bounding box center [503, 1004] width 42 height 42
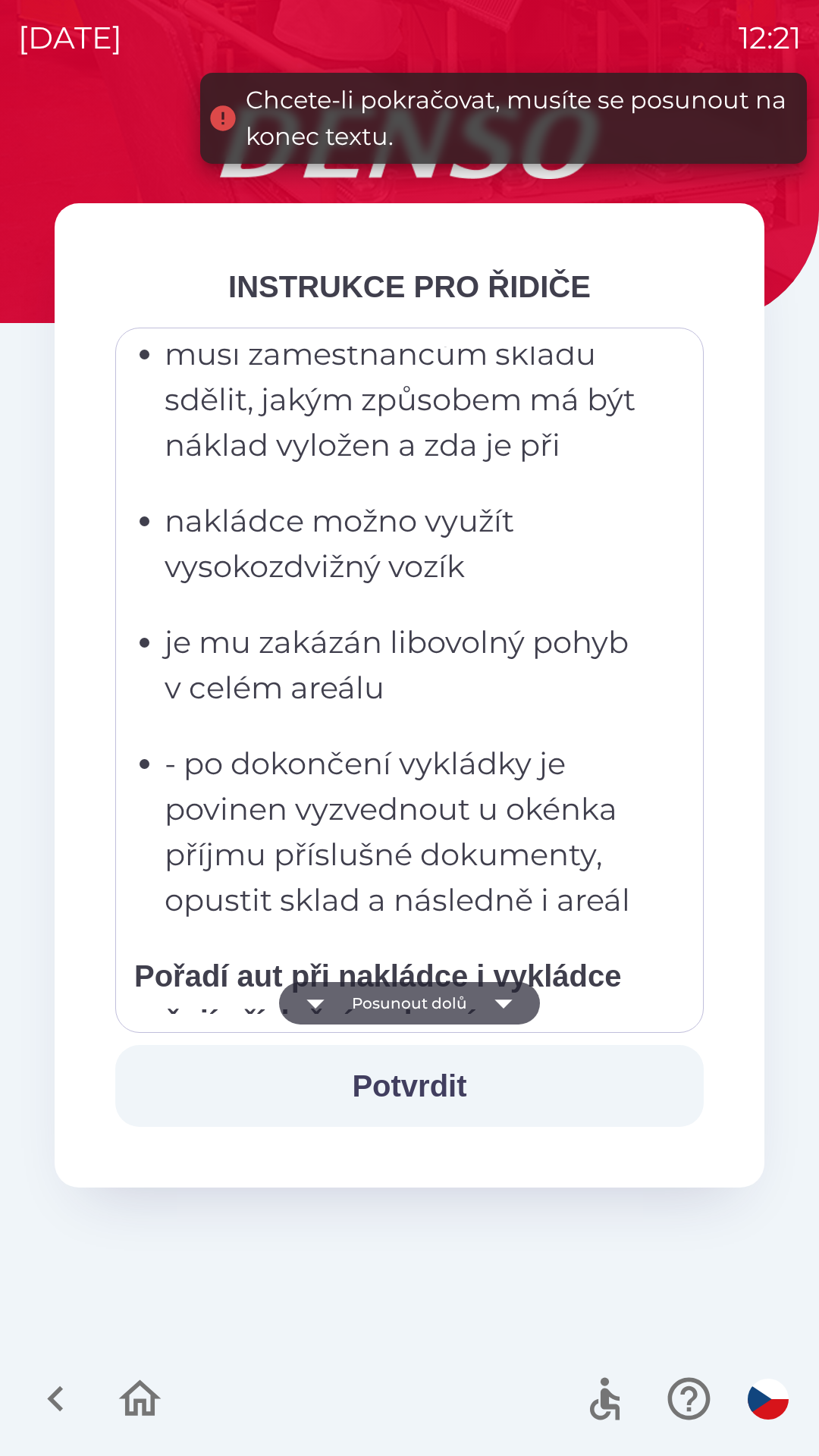
click at [499, 1008] on icon "button" at bounding box center [503, 1004] width 42 height 42
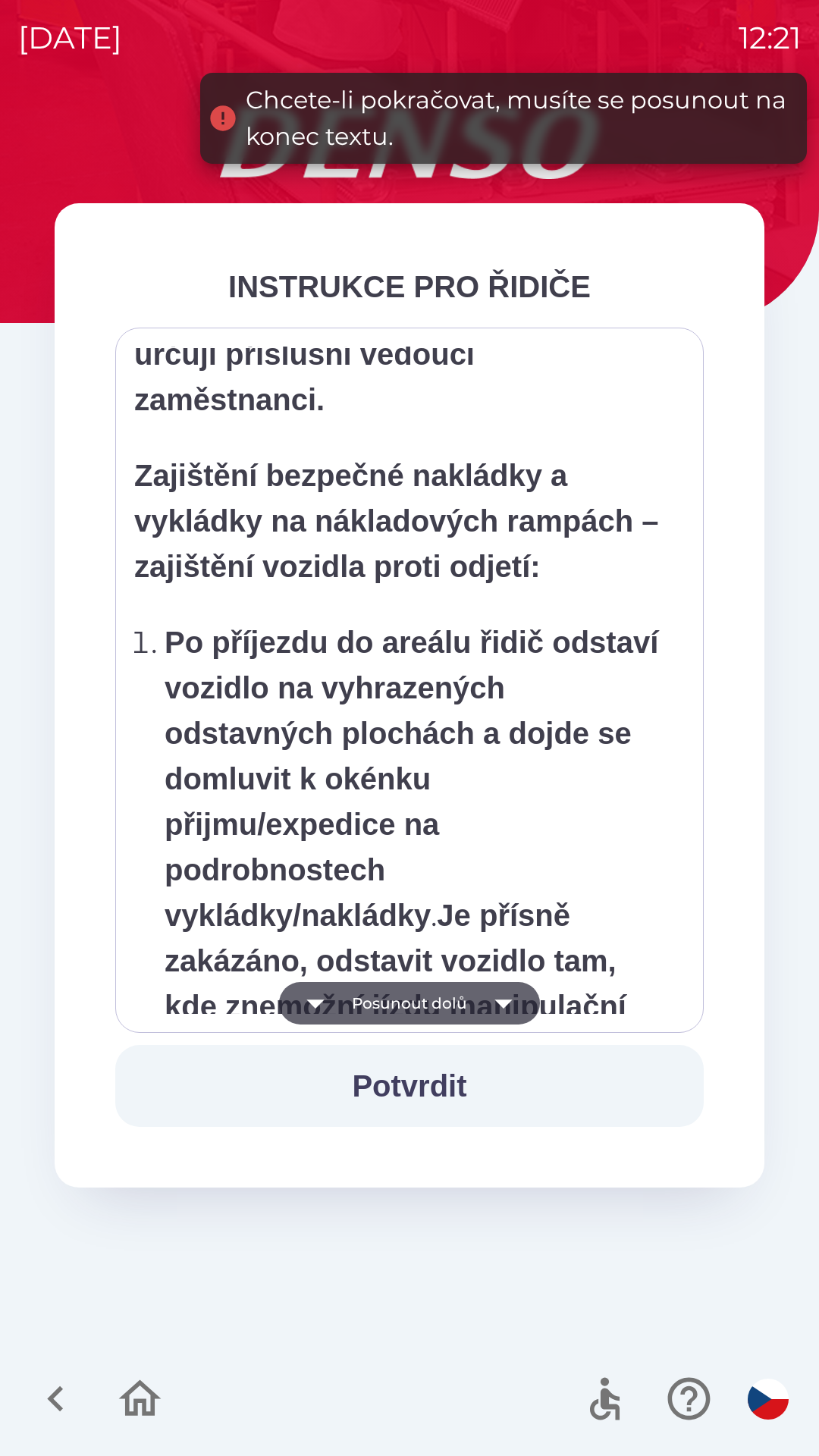
click at [493, 1005] on icon "button" at bounding box center [503, 1004] width 42 height 42
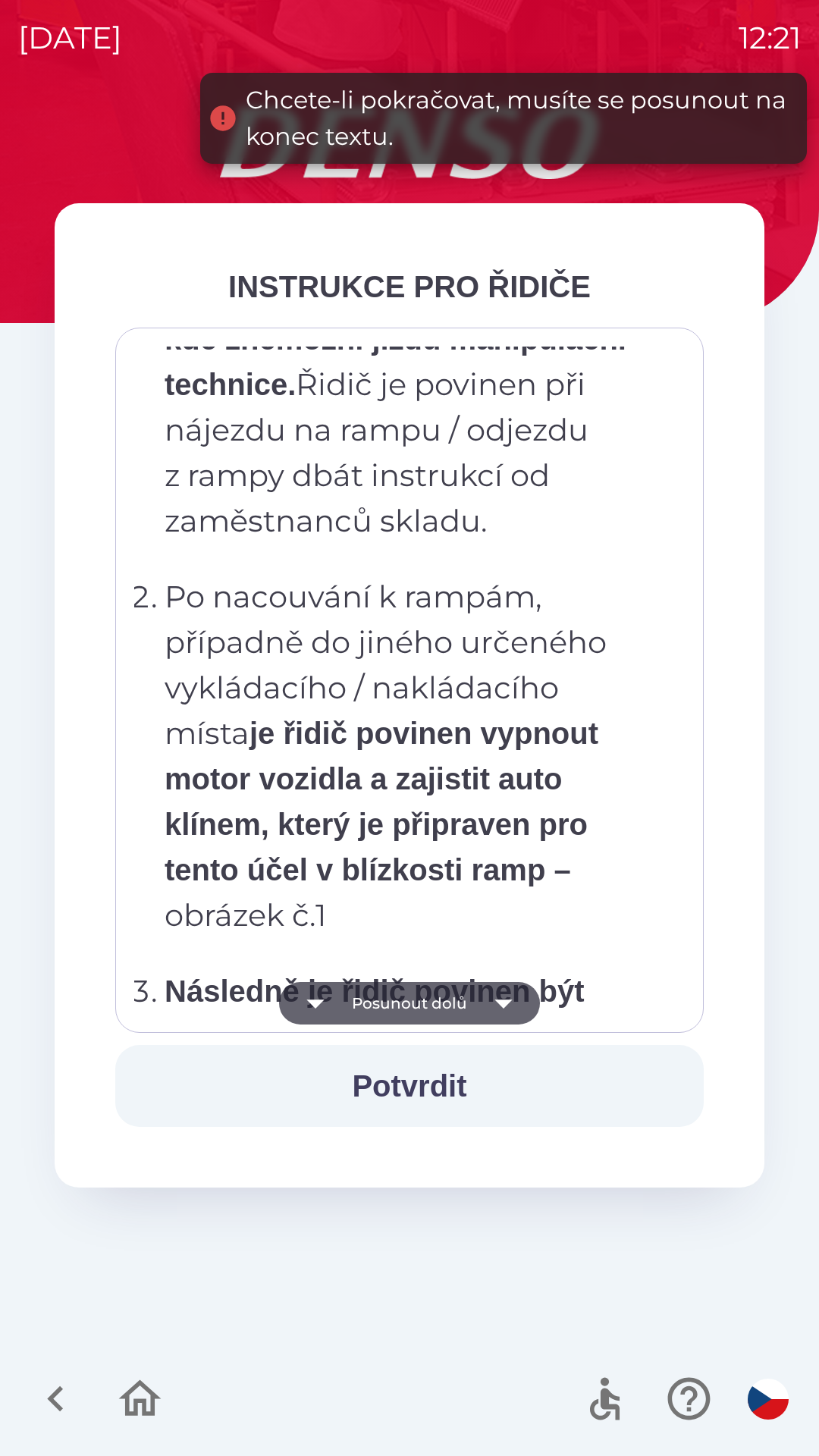
click at [494, 1003] on icon "button" at bounding box center [503, 1004] width 42 height 42
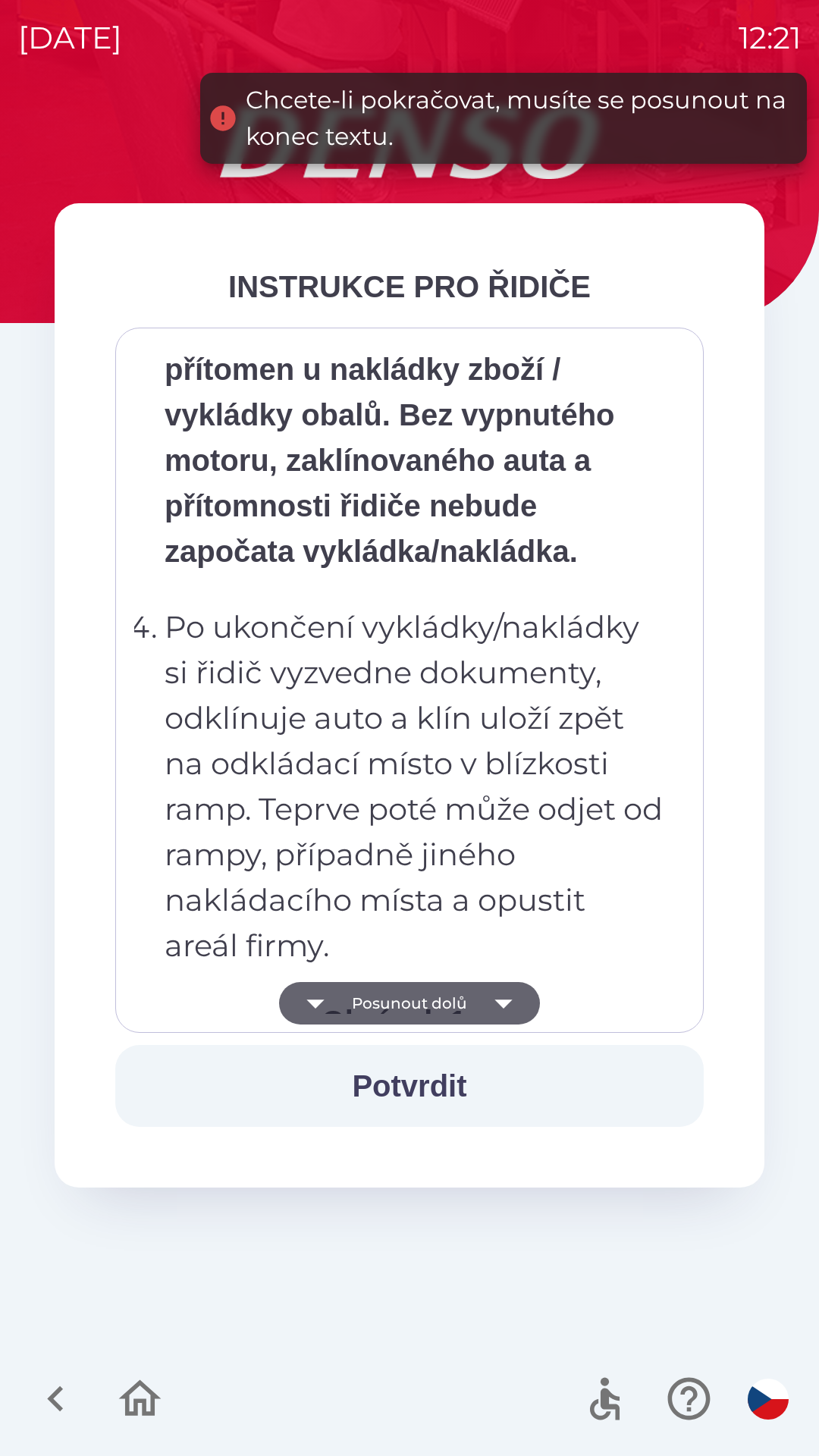
click at [496, 1001] on icon "button" at bounding box center [503, 1004] width 18 height 9
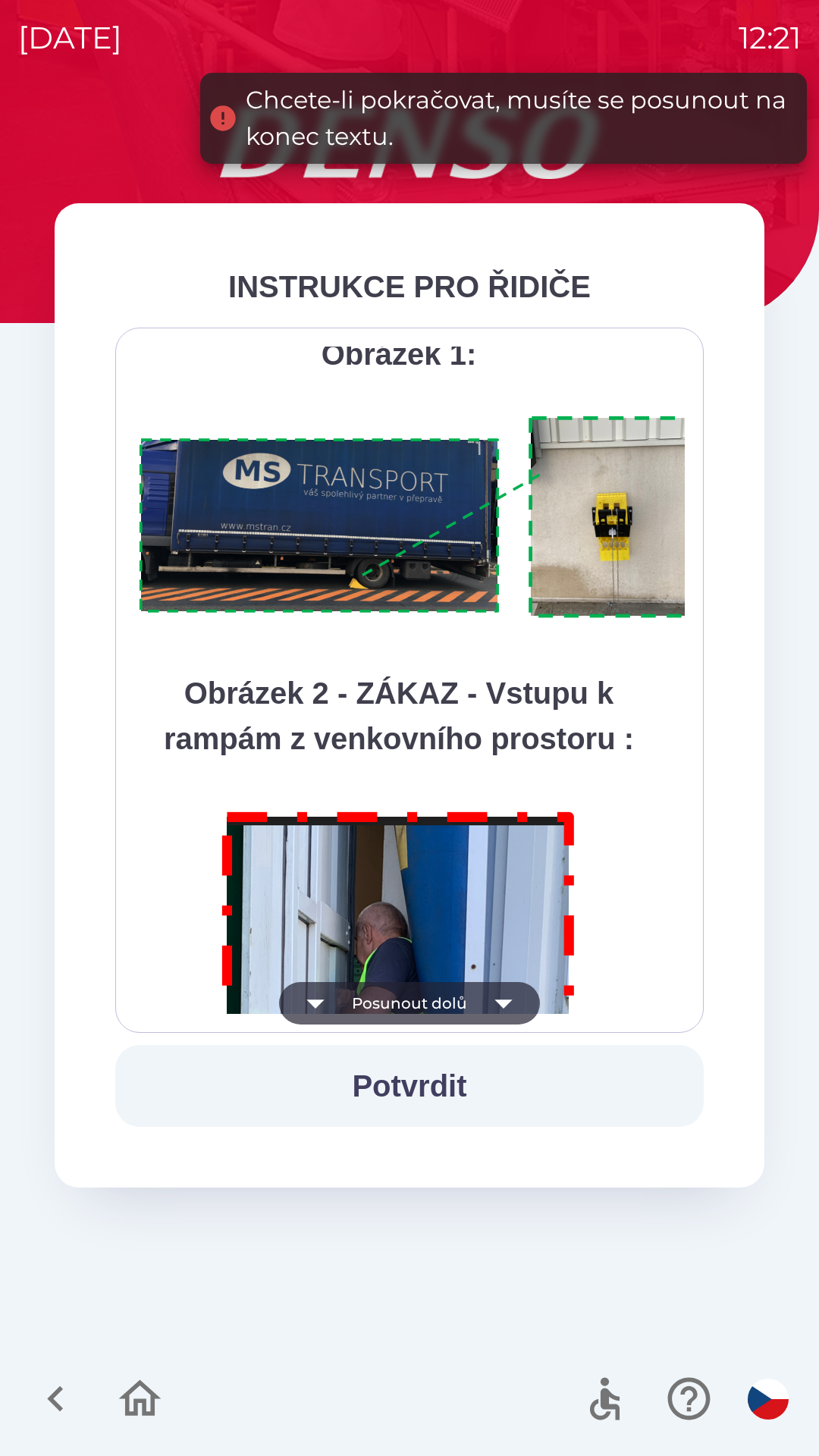
click at [501, 999] on icon "button" at bounding box center [503, 1004] width 42 height 42
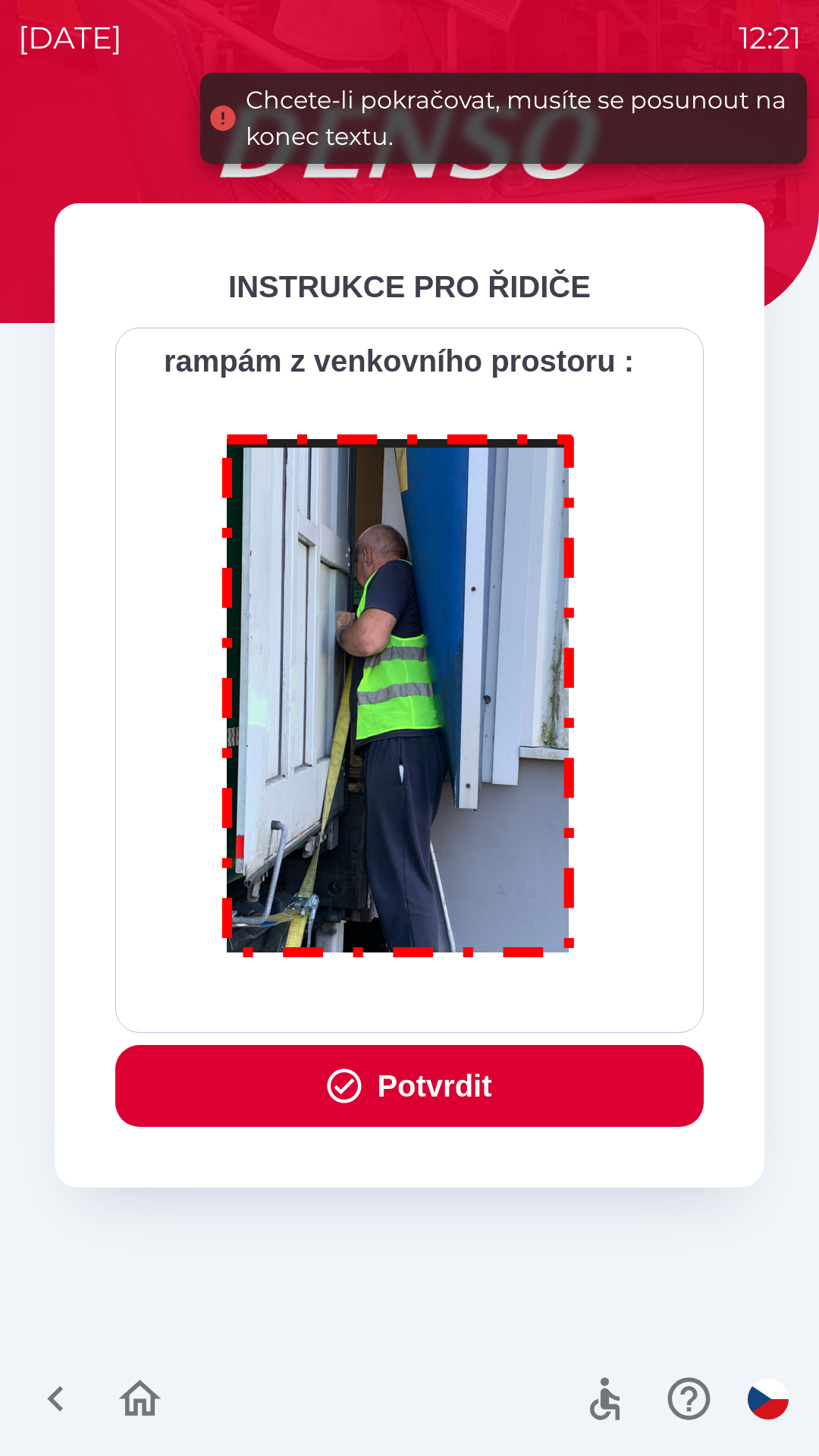
click at [497, 1002] on div "Všichni řidiči přijíždějící do skladu firmy DENSO CZECH s.r.o. jsou po průjezdu…" at bounding box center [409, 680] width 550 height 667
click at [496, 1000] on div "Všichni řidiči přijíždějící do skladu firmy DENSO CZECH s.r.o. jsou po průjezdu…" at bounding box center [409, 680] width 550 height 667
click at [465, 1084] on button "Potvrdit" at bounding box center [409, 1086] width 588 height 82
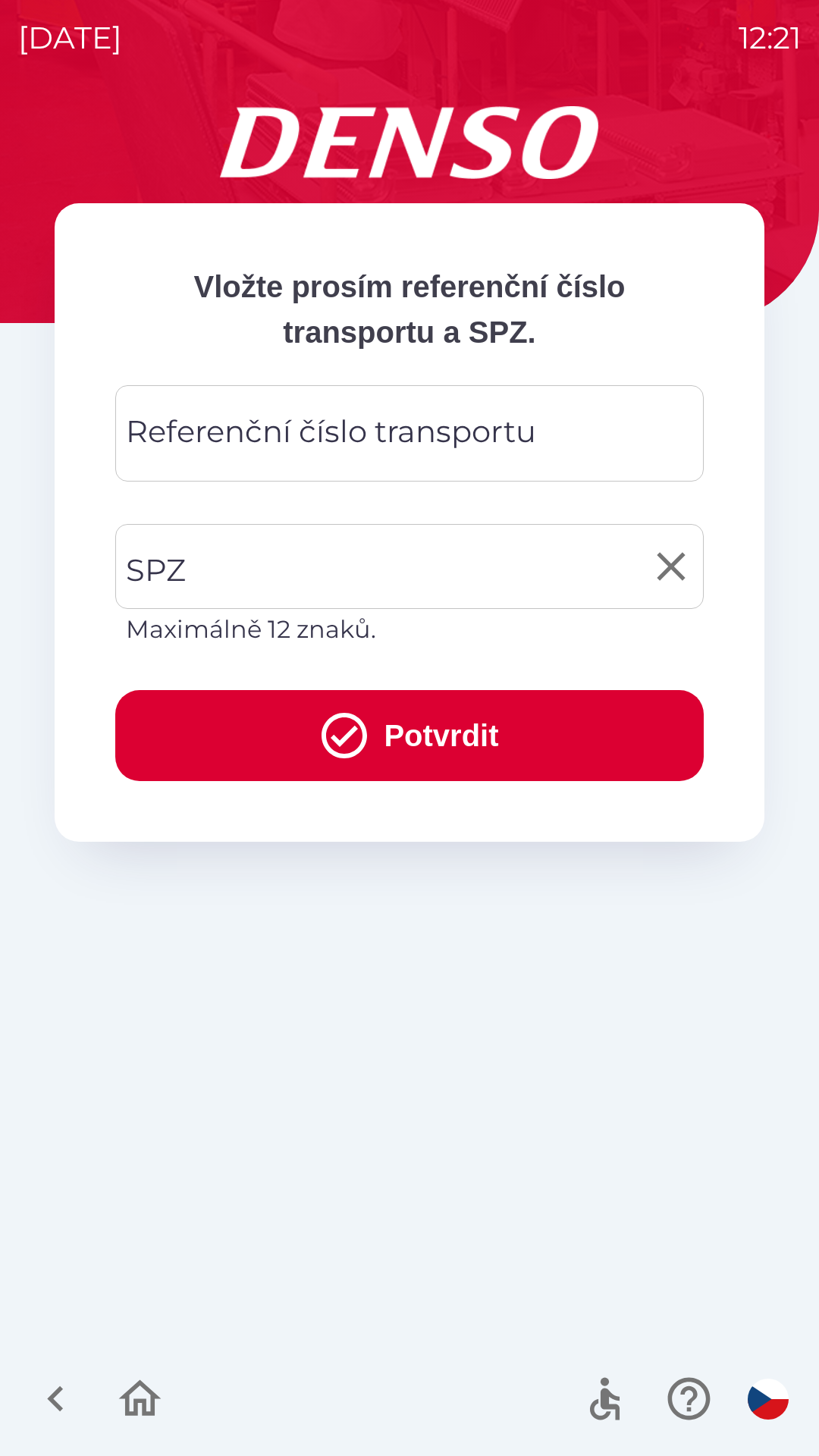
click at [173, 560] on div "SPZ SPZ Maximálně 12 znaků." at bounding box center [409, 586] width 588 height 123
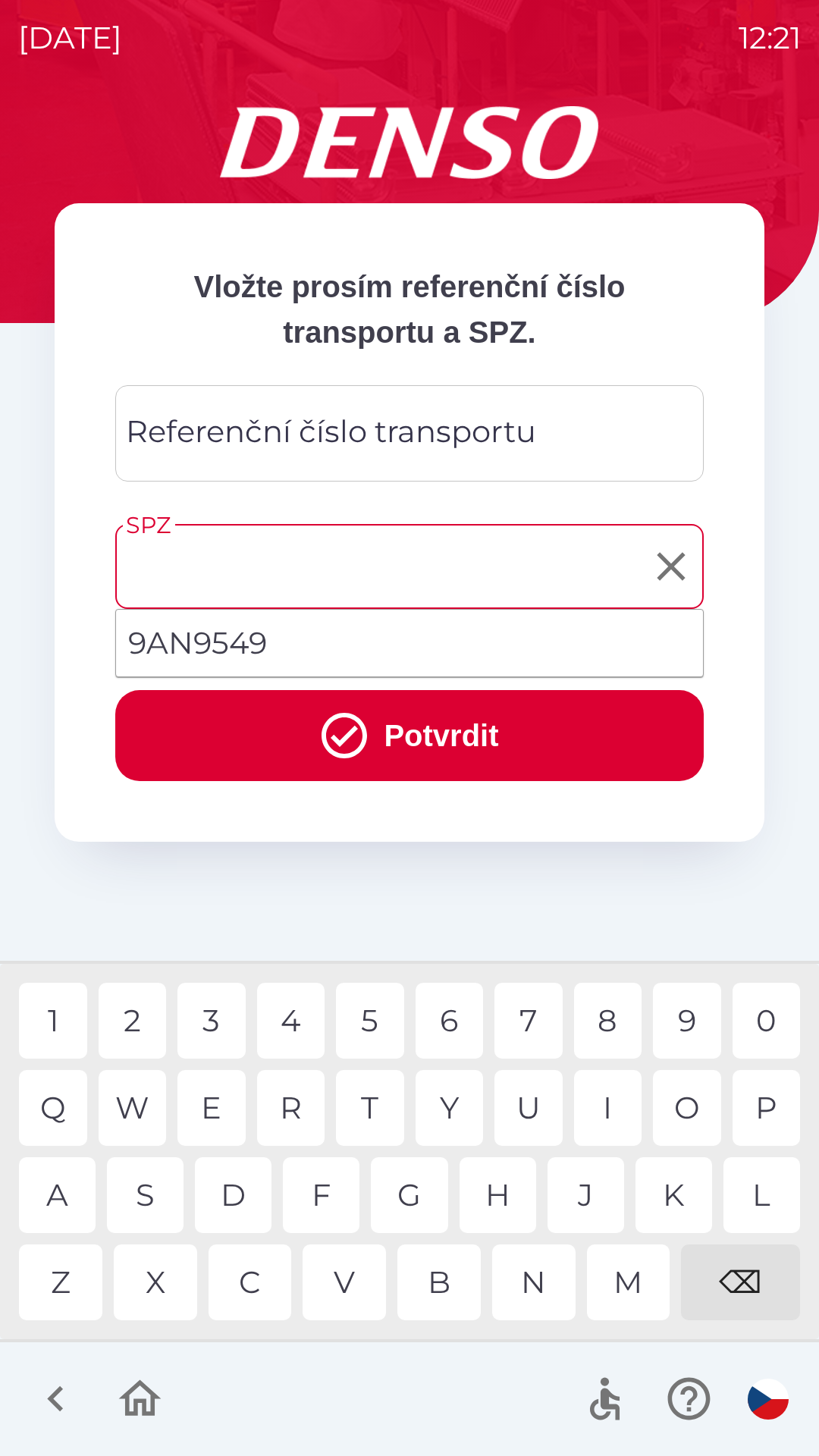
click at [169, 560] on input "SPZ" at bounding box center [397, 567] width 552 height 71
click at [287, 1020] on div "4" at bounding box center [291, 1021] width 68 height 76
click at [675, 1186] on div "K" at bounding box center [674, 1196] width 77 height 76
click at [206, 1019] on div "3" at bounding box center [211, 1021] width 68 height 76
click at [608, 1023] on div "8" at bounding box center [608, 1021] width 68 height 76
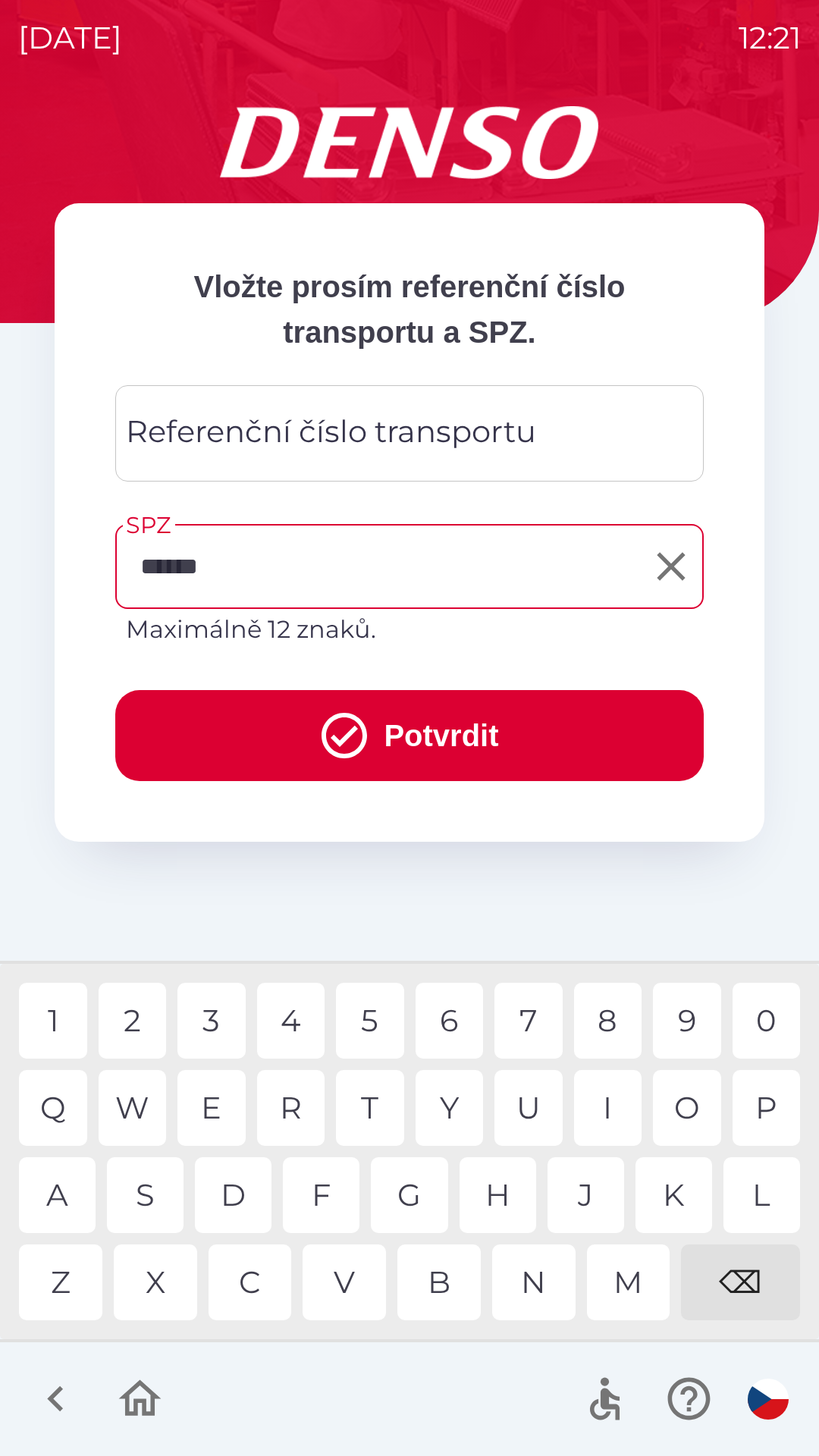
click at [291, 1020] on div "4" at bounding box center [291, 1021] width 68 height 76
type input "*******"
click at [199, 436] on div "Referenční číslo transportu Referenční číslo transportu" at bounding box center [409, 434] width 588 height 96
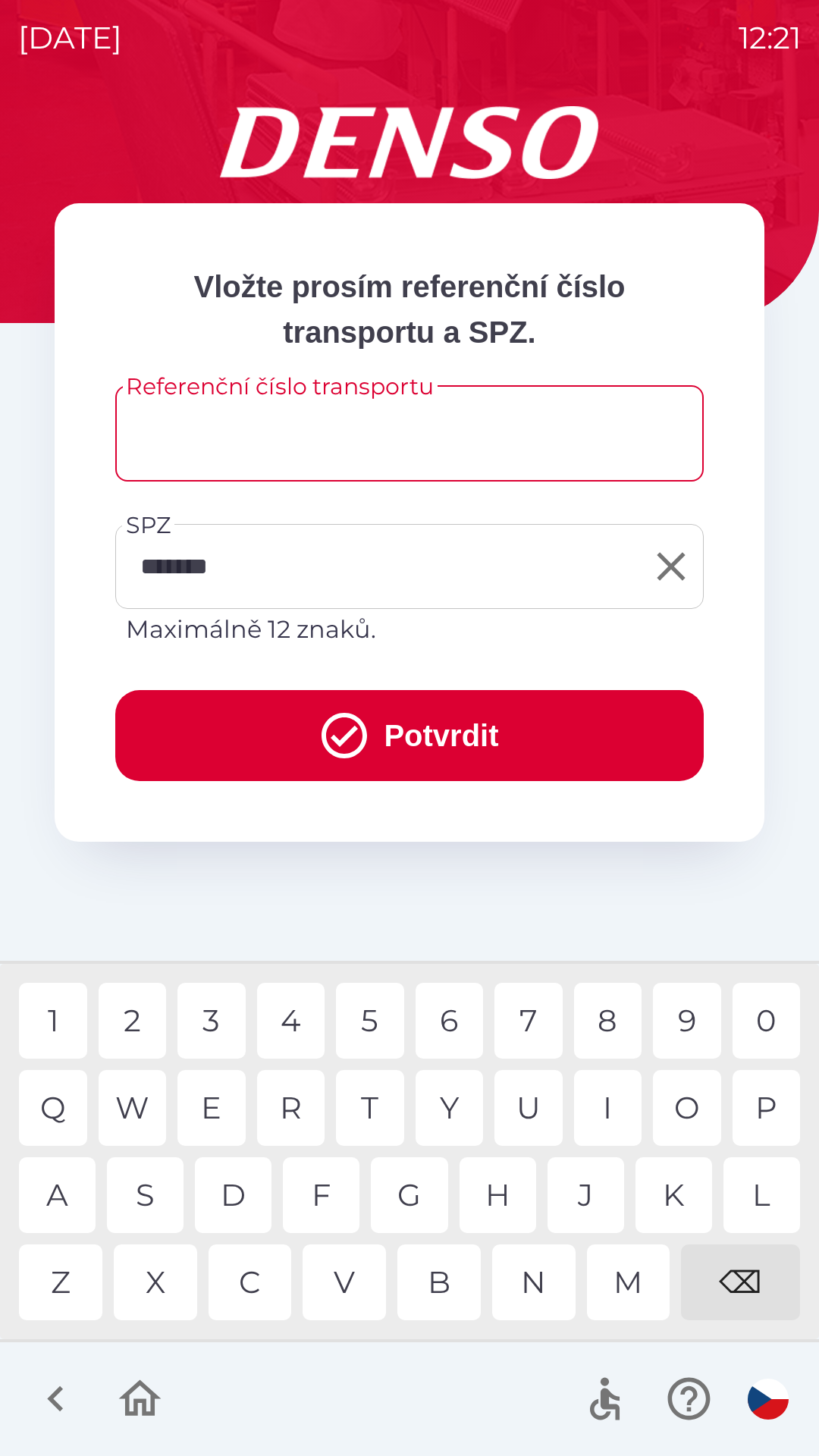
click at [156, 430] on input "Referenční číslo transportu" at bounding box center [409, 433] width 552 height 60
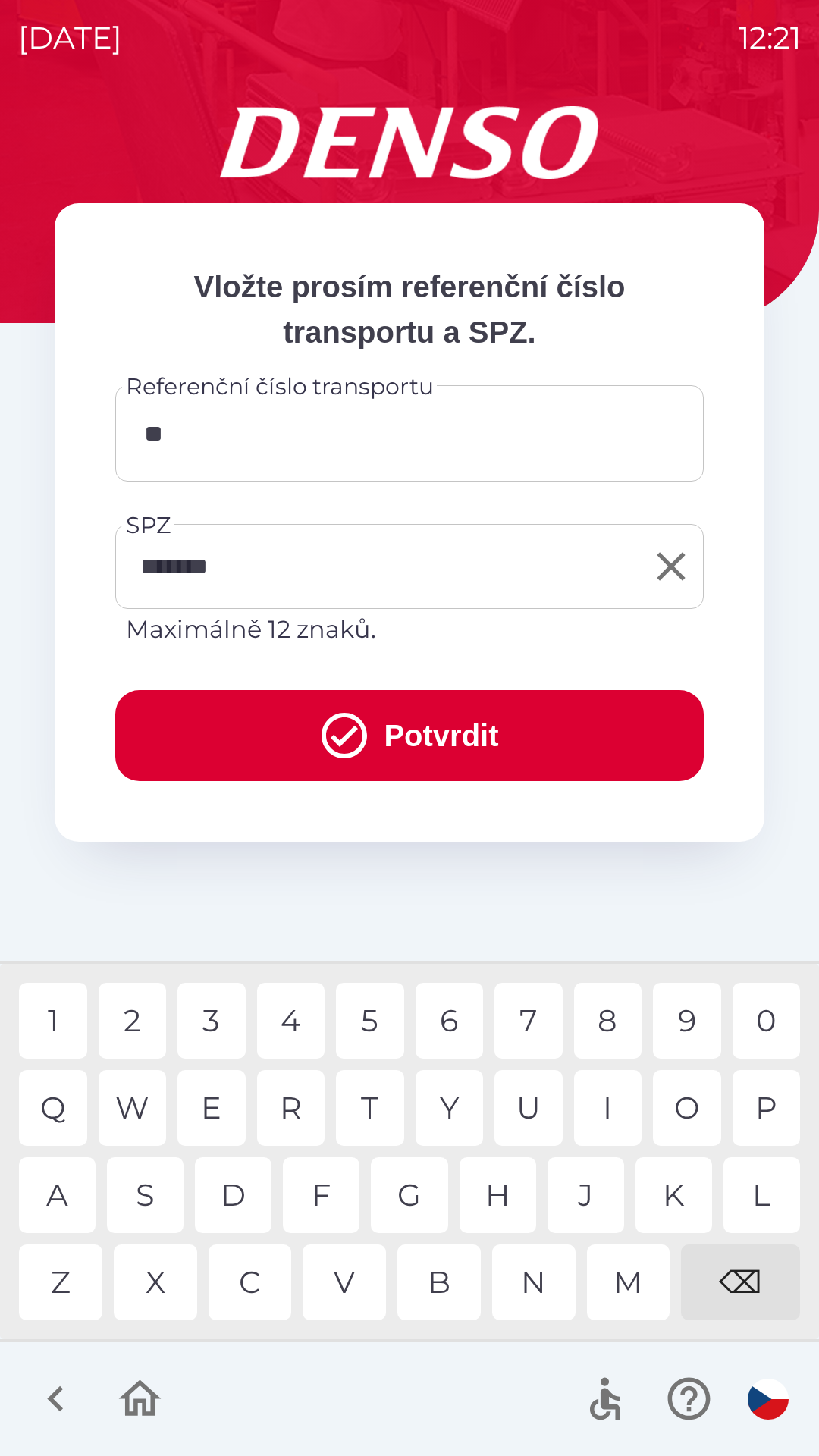
click at [448, 1015] on div "6" at bounding box center [450, 1021] width 68 height 76
click at [201, 1018] on div "3" at bounding box center [211, 1021] width 68 height 76
click at [206, 1019] on div "3" at bounding box center [211, 1021] width 68 height 76
click at [287, 1020] on div "4" at bounding box center [291, 1021] width 68 height 76
type input "*******"
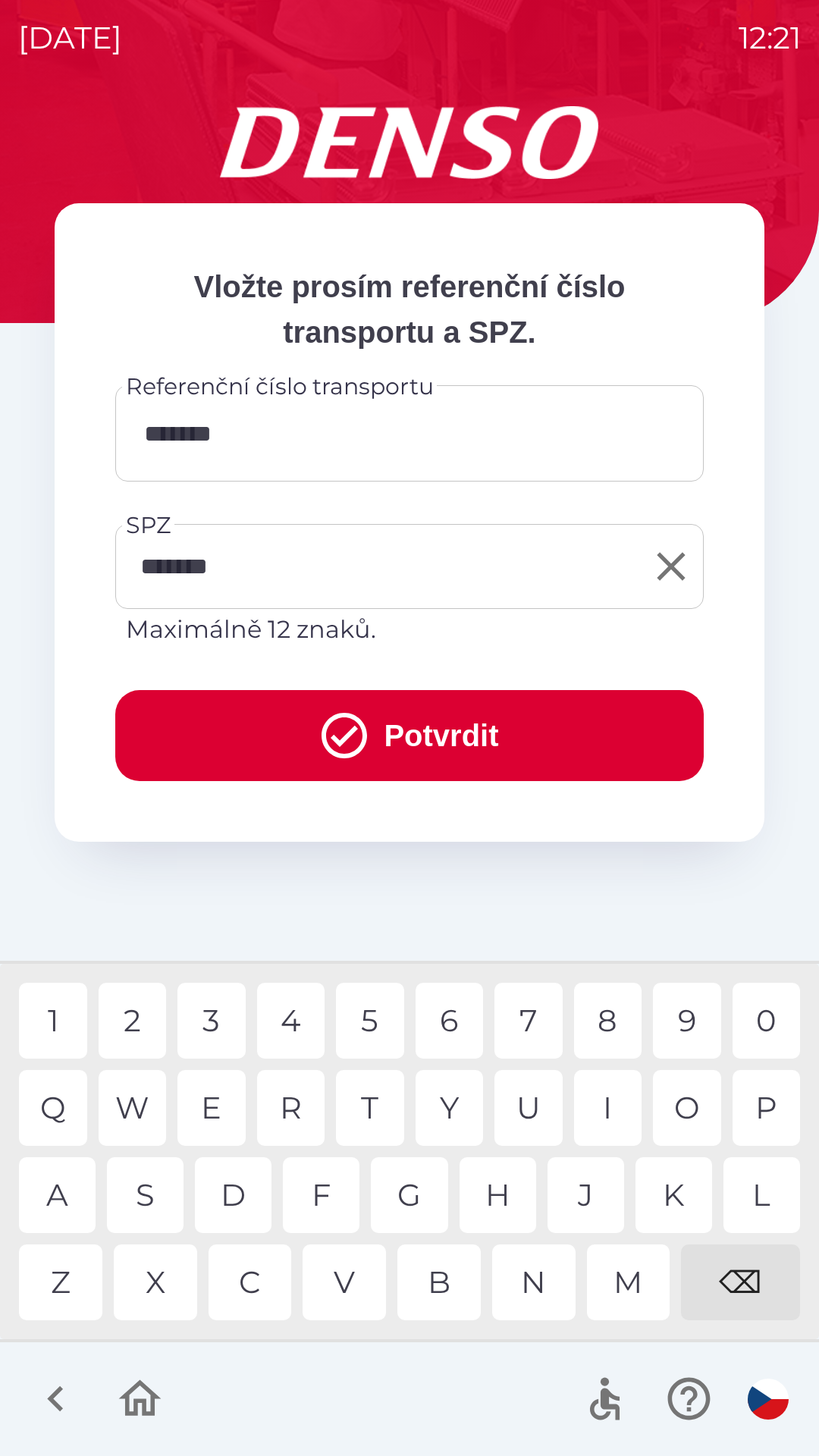
click at [57, 1016] on div "1" at bounding box center [52, 1021] width 68 height 76
click at [422, 735] on button "Potvrdit" at bounding box center [409, 736] width 588 height 91
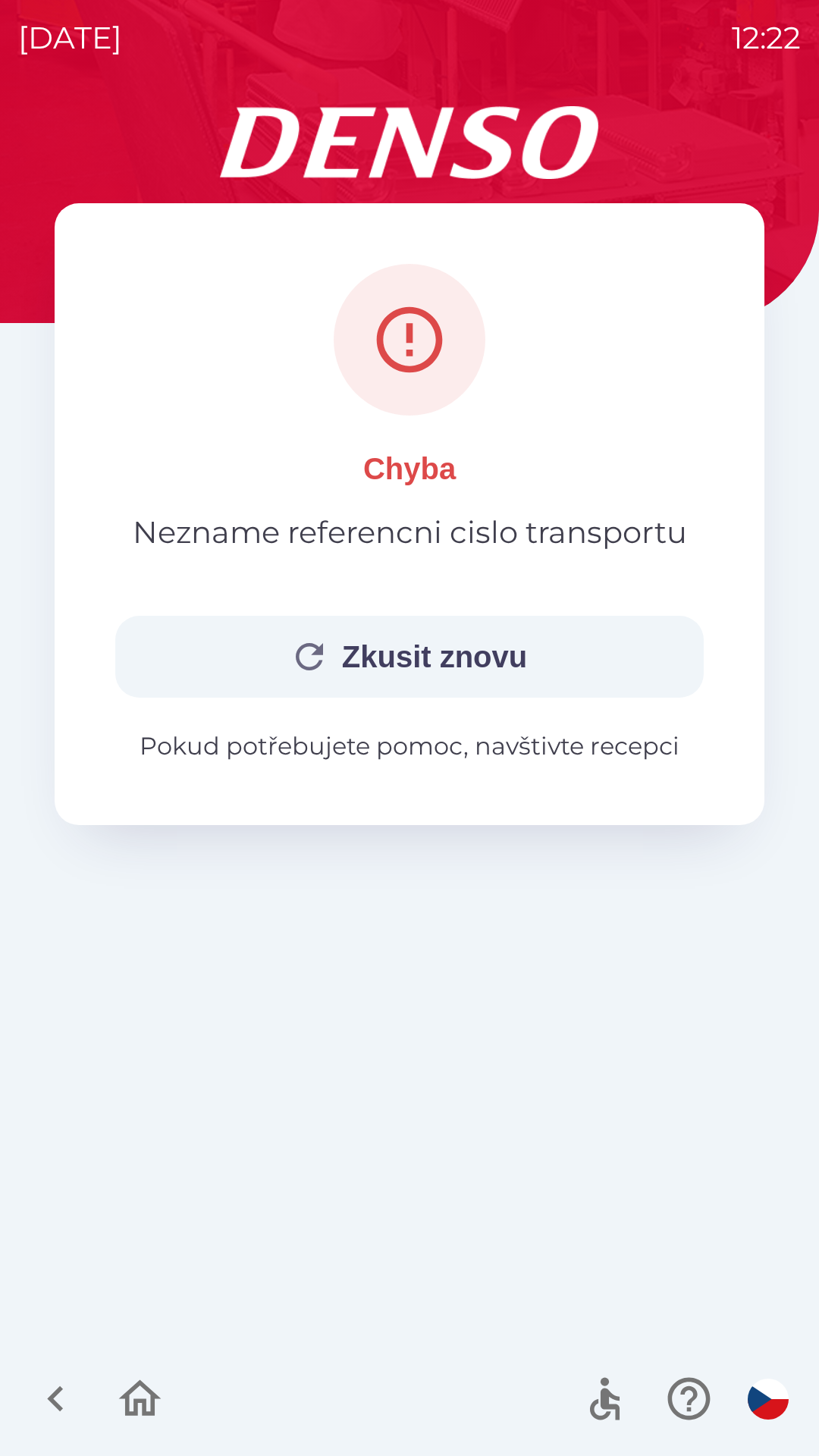
click at [430, 659] on button "Zkusit znovu" at bounding box center [409, 656] width 588 height 82
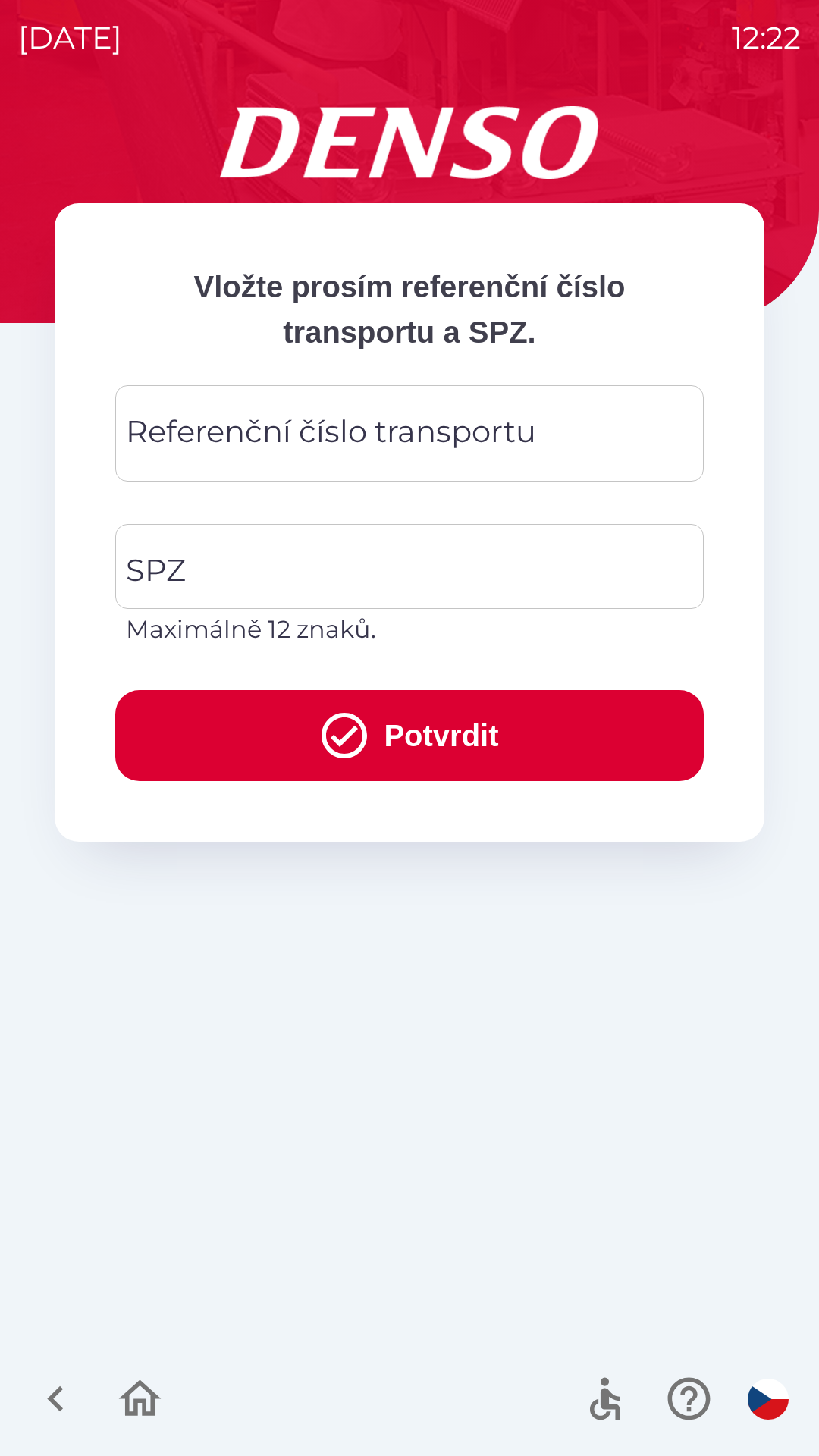
click at [205, 432] on div "Referenční číslo transportu Referenční číslo transportu" at bounding box center [409, 434] width 588 height 96
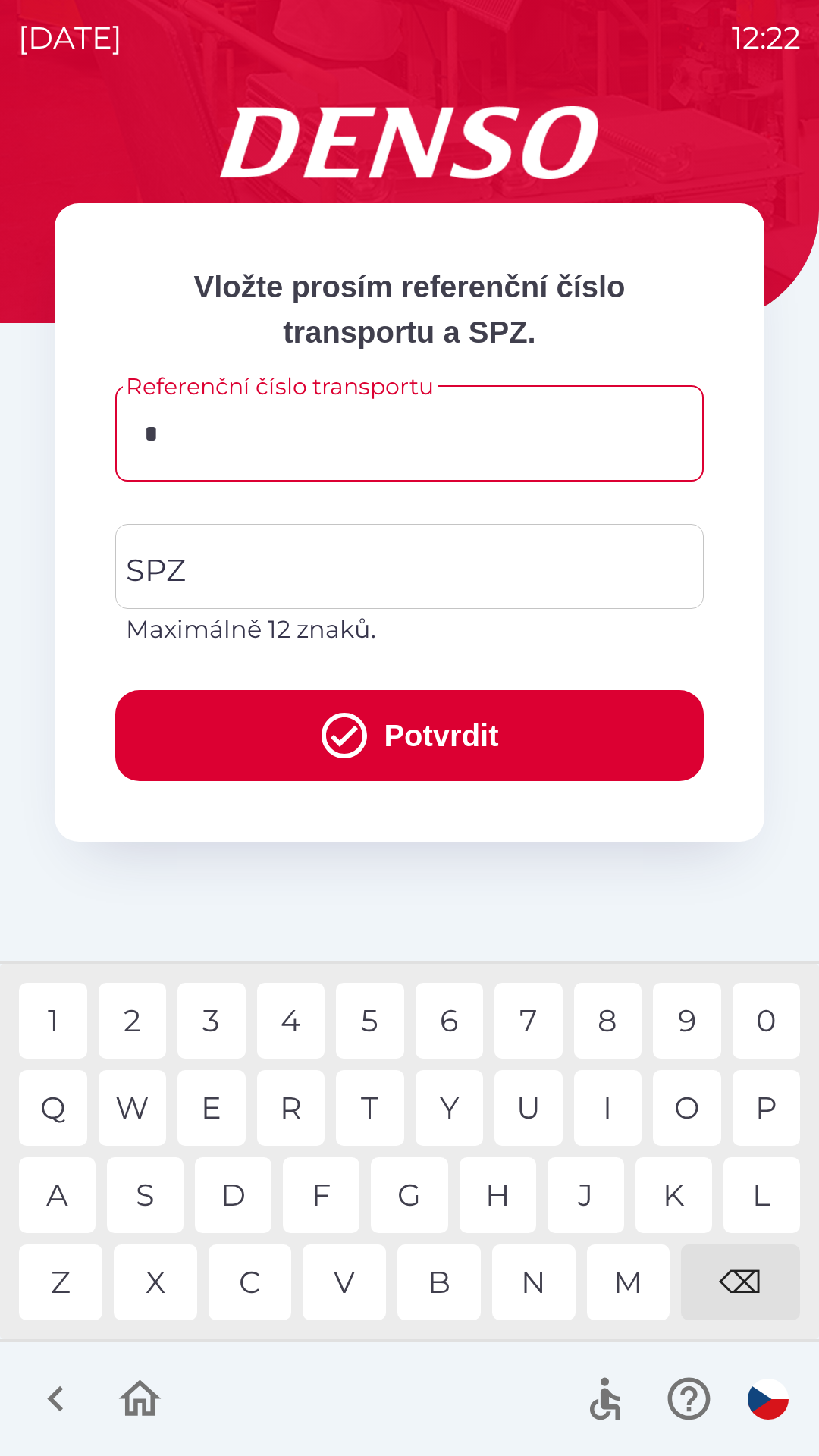
click at [350, 1273] on div "V" at bounding box center [344, 1283] width 84 height 76
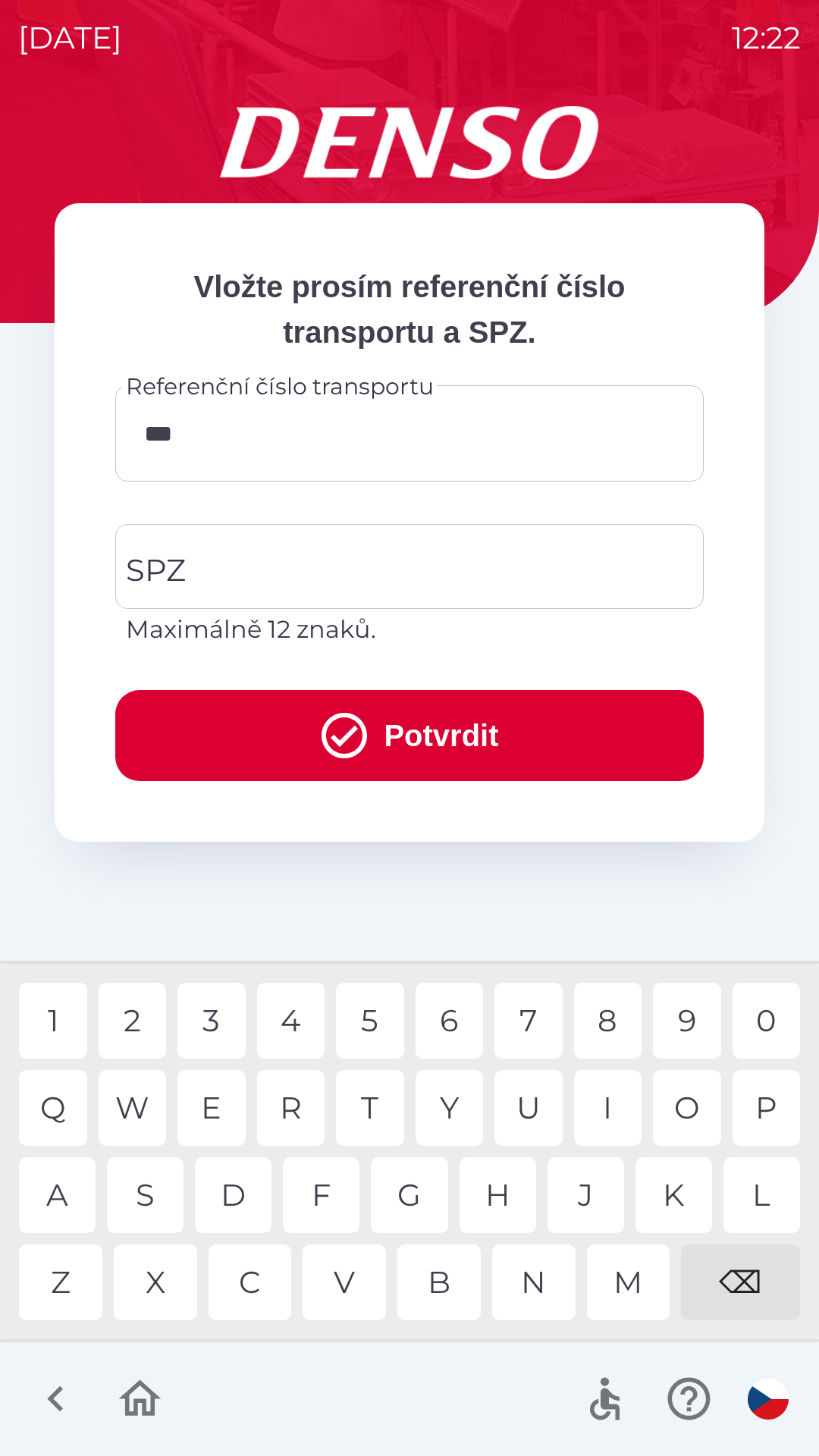
click at [59, 1017] on div "1" at bounding box center [52, 1021] width 68 height 76
click at [46, 1021] on div "1" at bounding box center [52, 1021] width 68 height 76
click at [532, 1017] on div "7" at bounding box center [528, 1021] width 68 height 76
click at [530, 1017] on div "7" at bounding box center [528, 1021] width 68 height 76
click at [208, 1012] on div "3" at bounding box center [211, 1021] width 68 height 76
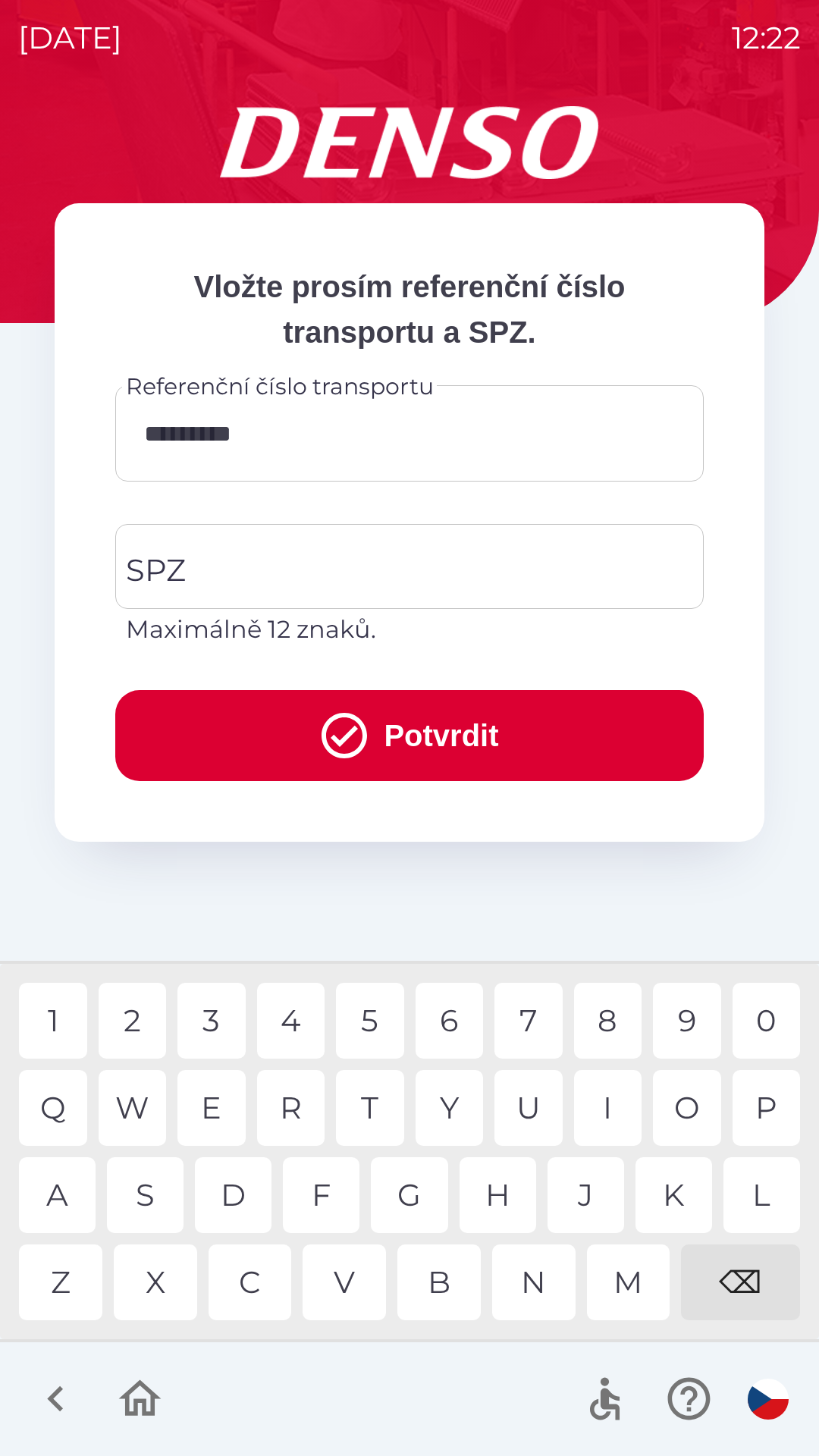
click at [751, 1017] on div "0" at bounding box center [767, 1021] width 68 height 76
type input "**********"
click at [136, 1008] on div "2" at bounding box center [133, 1021] width 68 height 76
click at [177, 567] on div "SPZ SPZ Maximálně 12 znaků." at bounding box center [409, 586] width 588 height 123
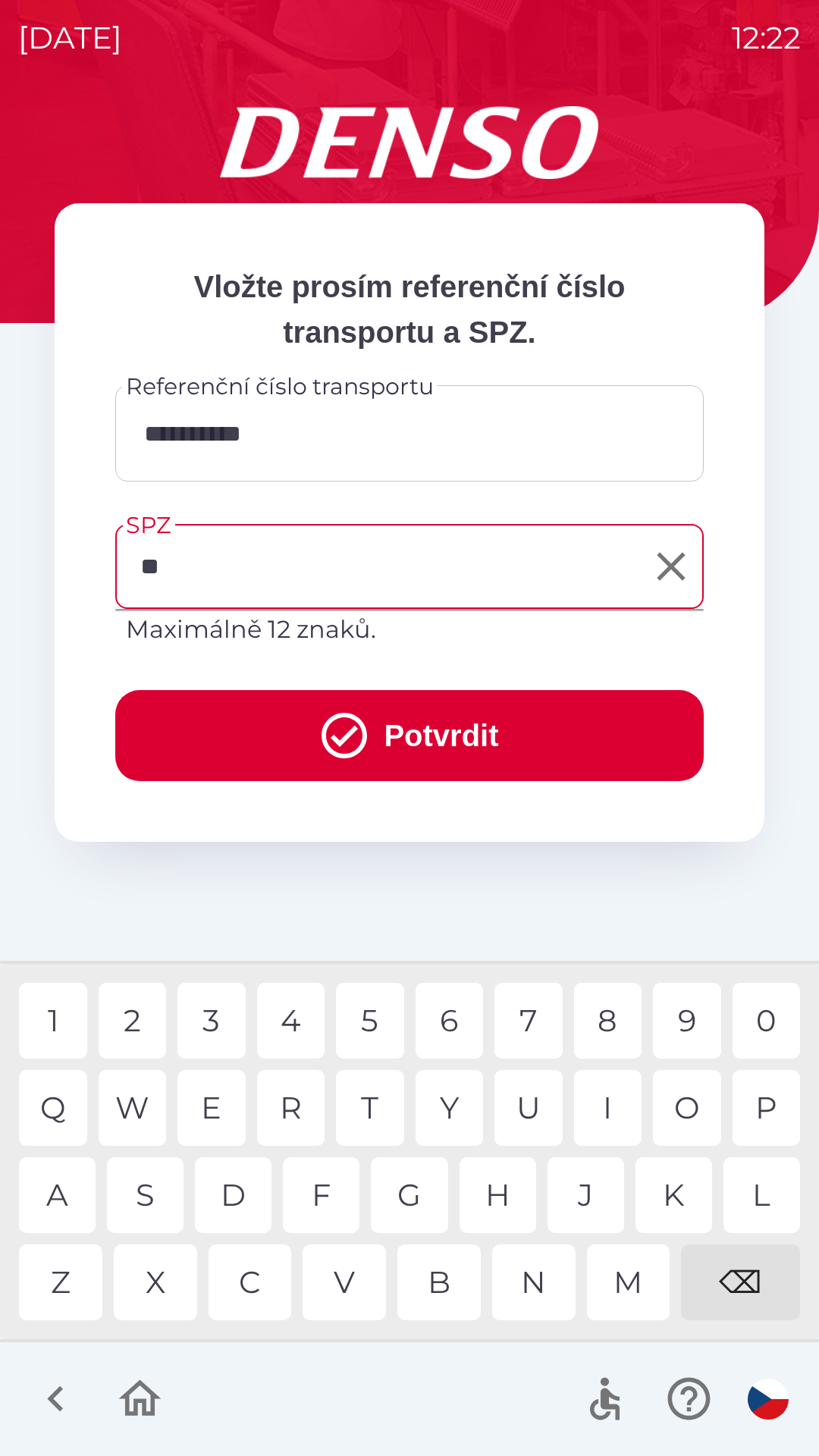
click at [150, 1198] on div "S" at bounding box center [145, 1196] width 77 height 76
click at [210, 1019] on div "3" at bounding box center [211, 1021] width 68 height 76
click at [605, 1020] on div "8" at bounding box center [608, 1021] width 68 height 76
click at [292, 1020] on div "4" at bounding box center [291, 1021] width 68 height 76
type input "*******"
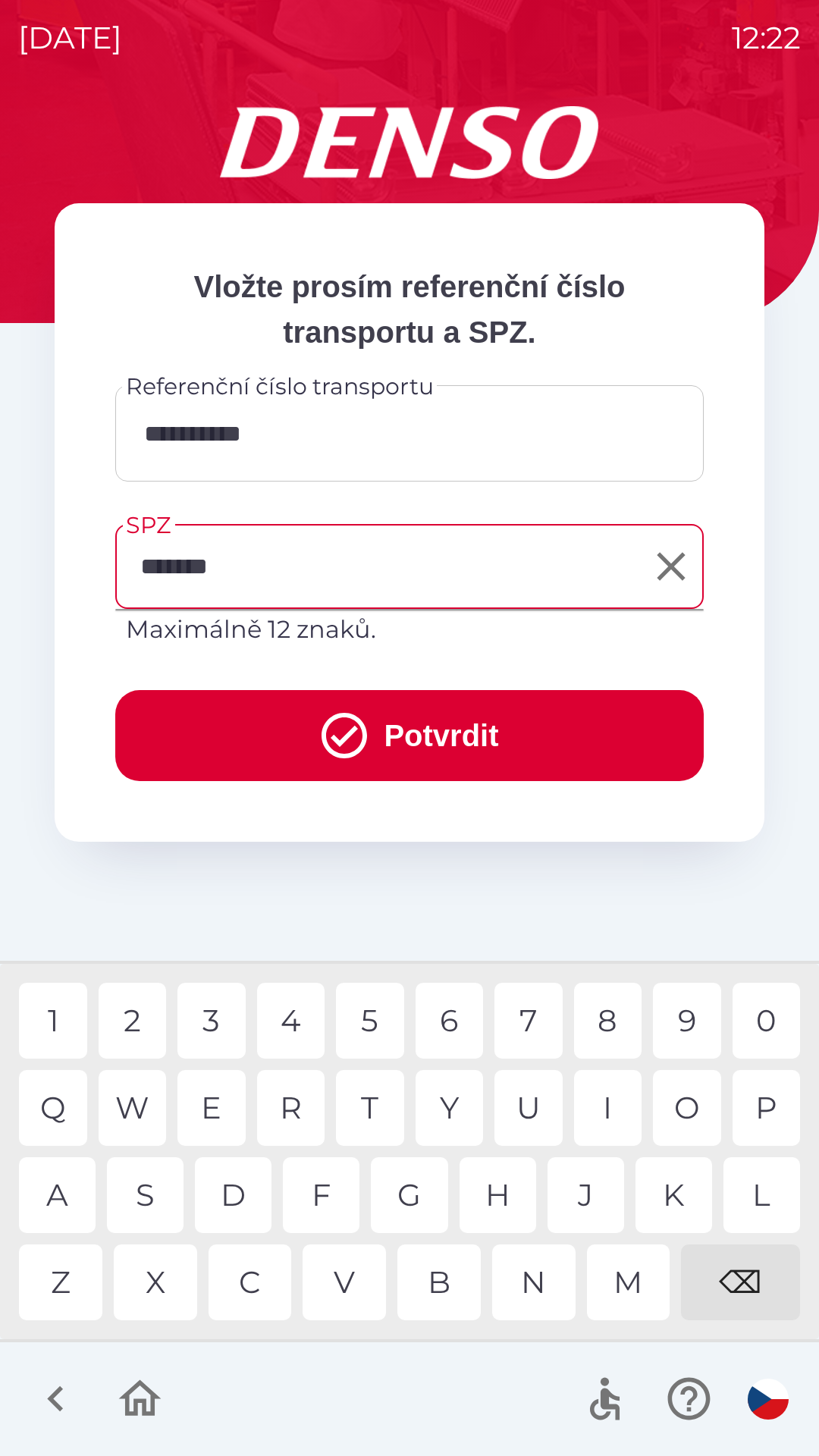
click at [465, 734] on button "Potvrdit" at bounding box center [409, 736] width 588 height 91
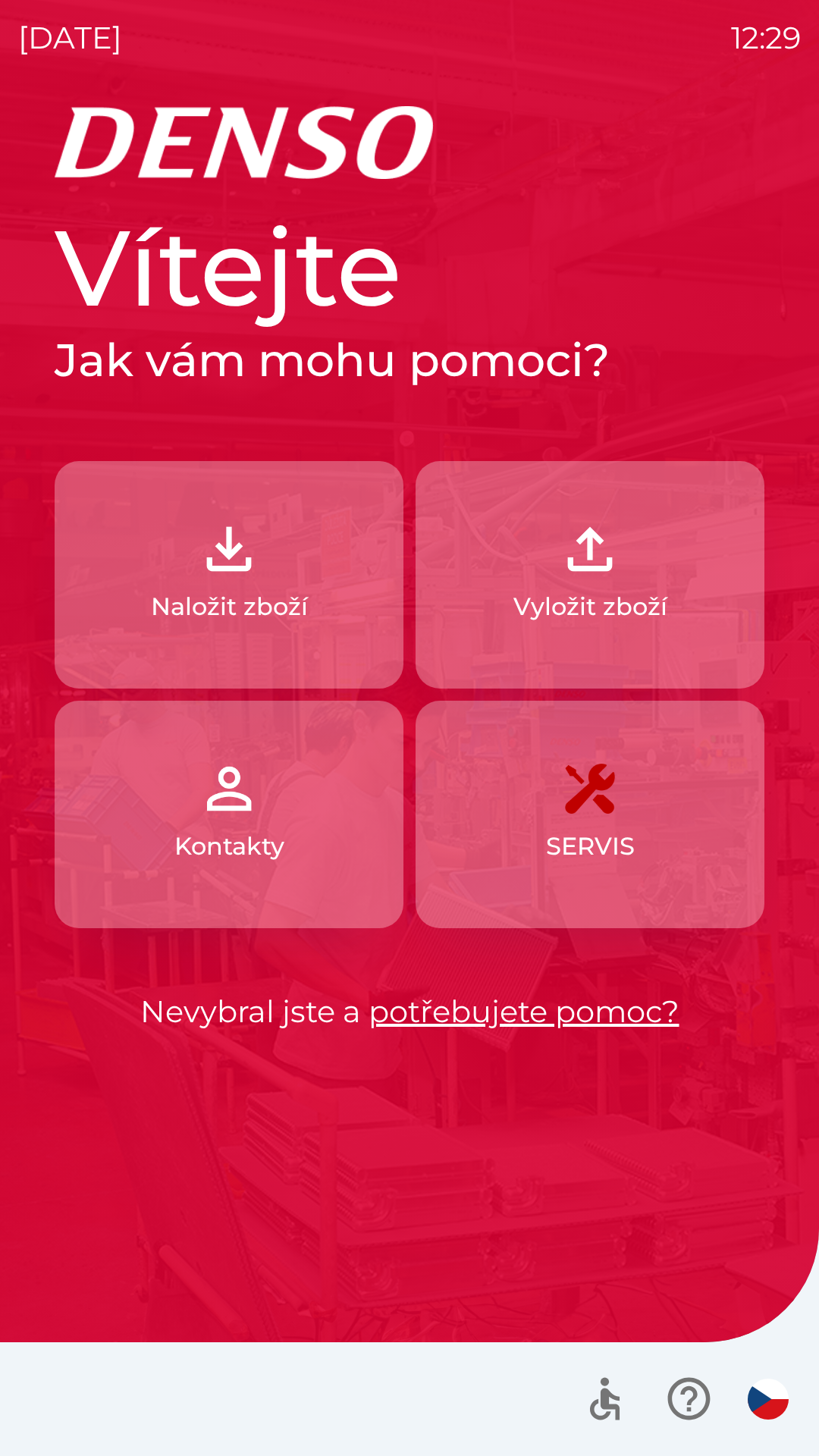
click at [599, 808] on img "button" at bounding box center [589, 788] width 67 height 67
click at [598, 796] on img "button" at bounding box center [589, 788] width 67 height 67
